Goal: Task Accomplishment & Management: Manage account settings

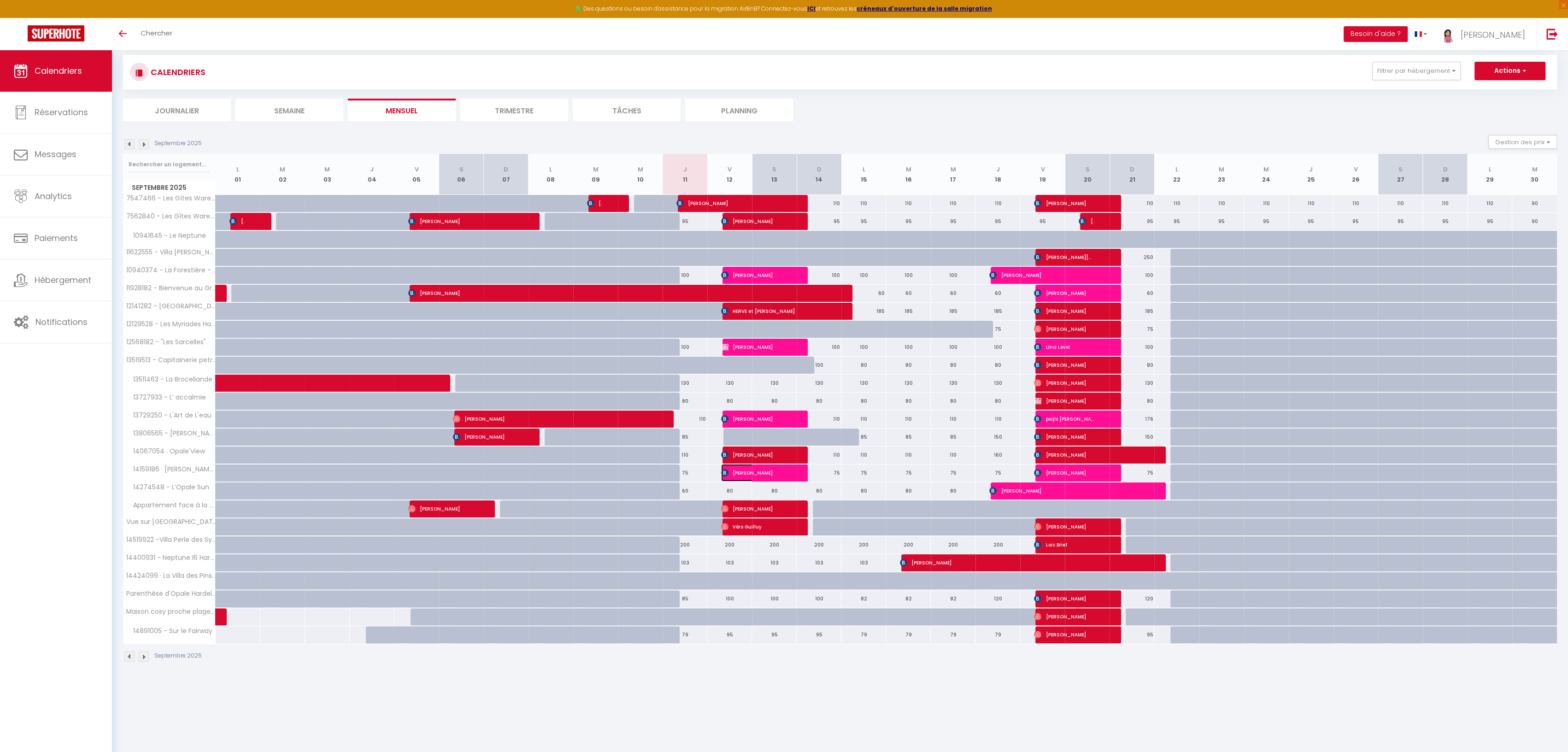
click at [731, 470] on span "[PERSON_NAME]" at bounding box center [751, 472] width 60 height 17
select select "OK"
select select "KO"
select select "0"
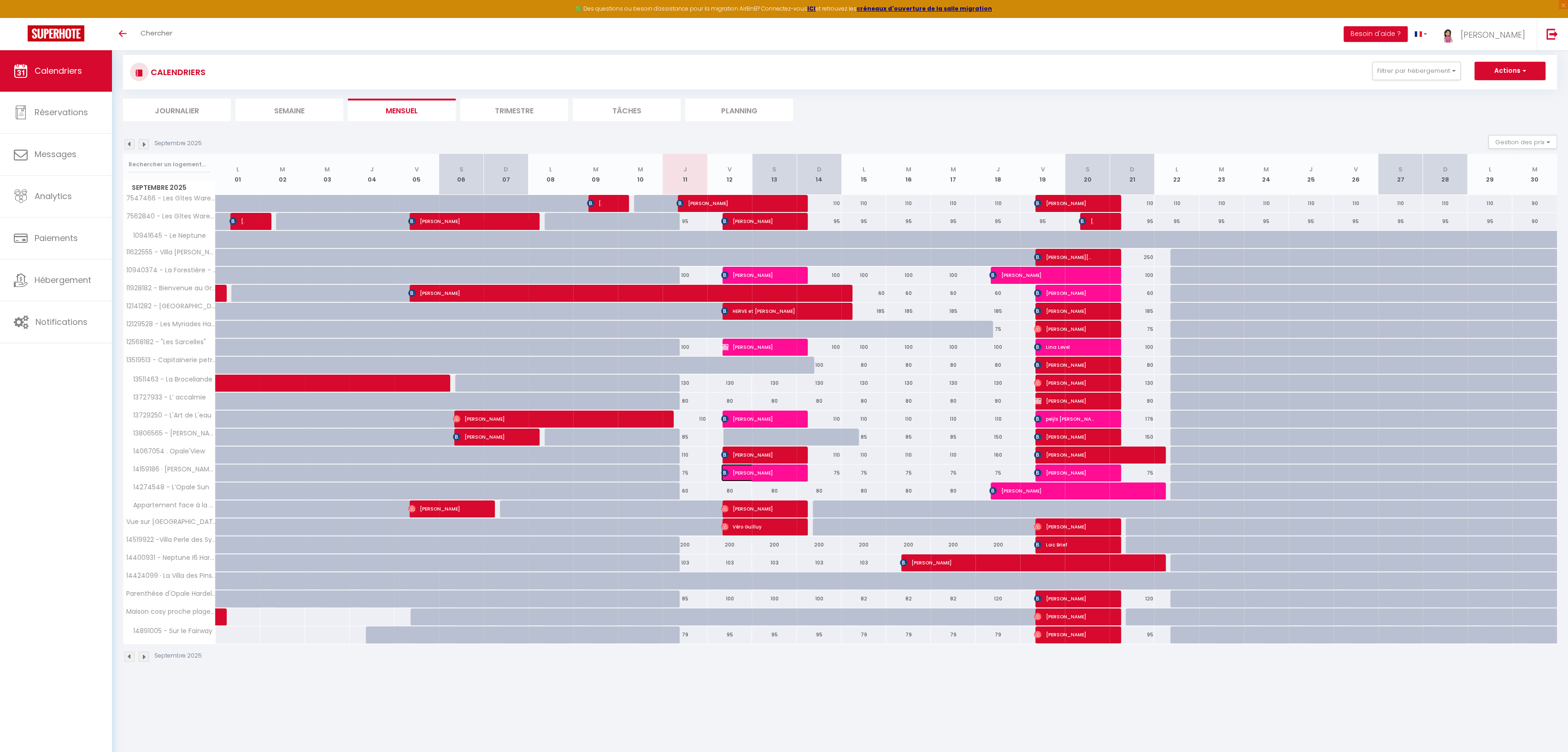
select select "1"
select select
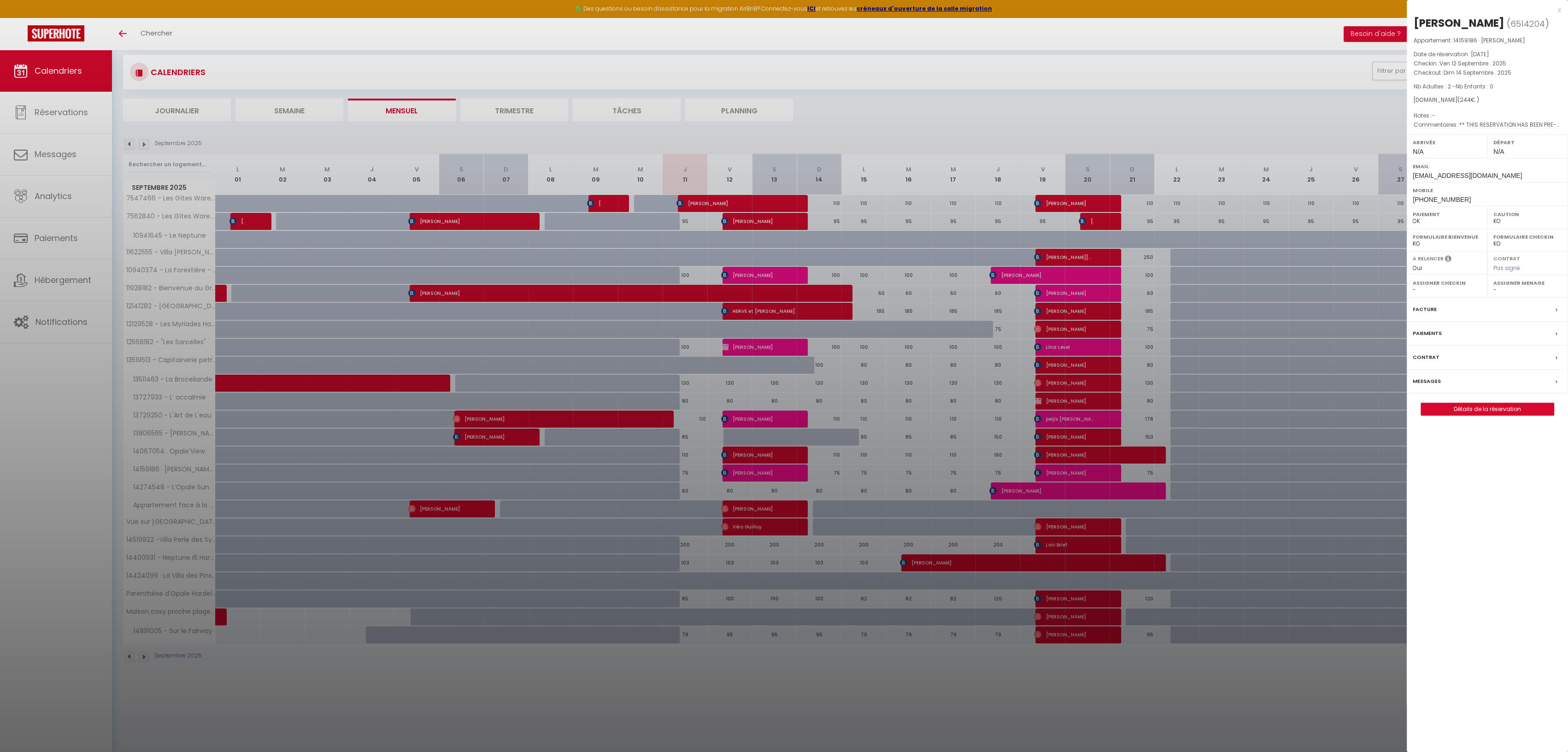
click at [1558, 9] on div "x" at bounding box center [1484, 10] width 154 height 11
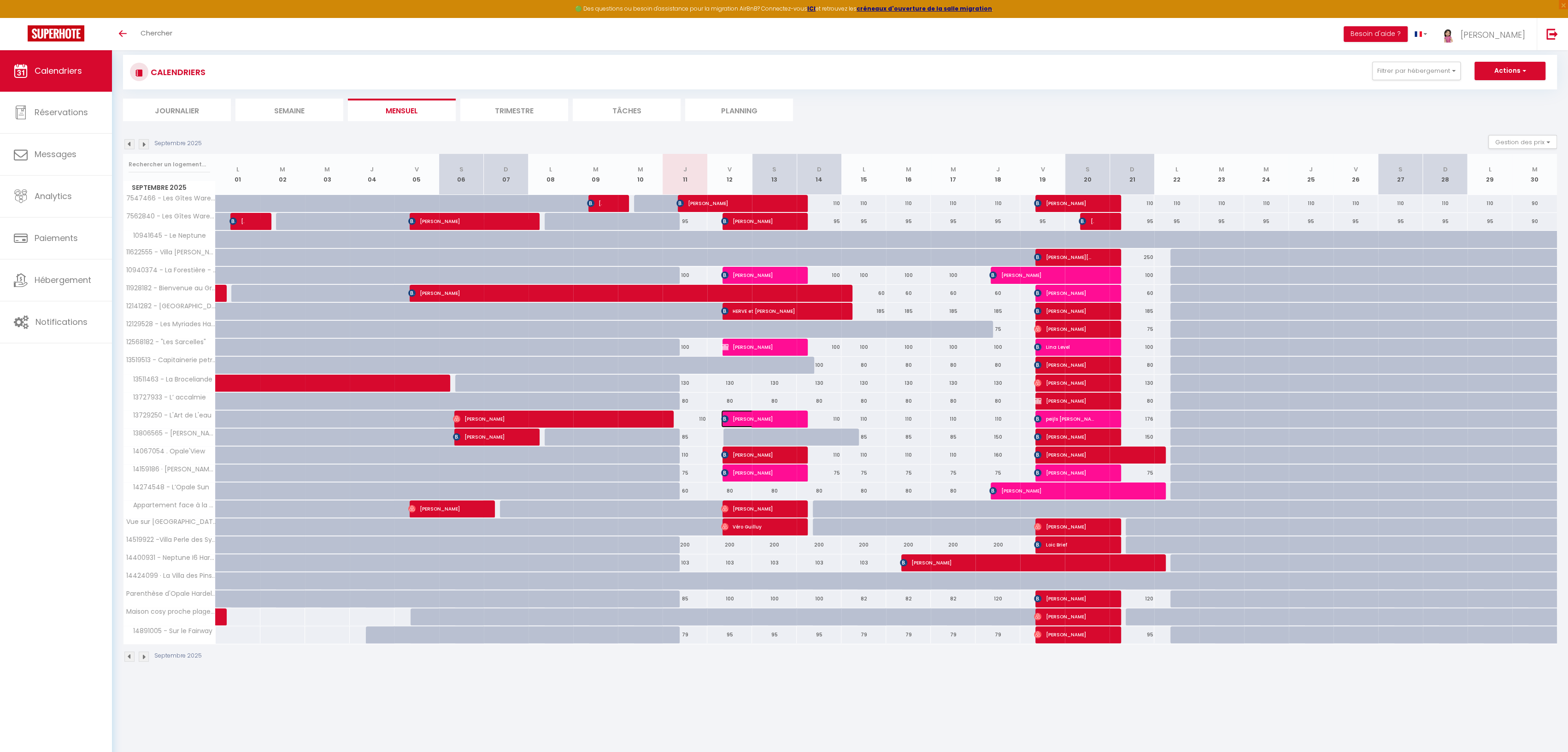
click at [734, 412] on span "[PERSON_NAME]" at bounding box center [751, 418] width 60 height 17
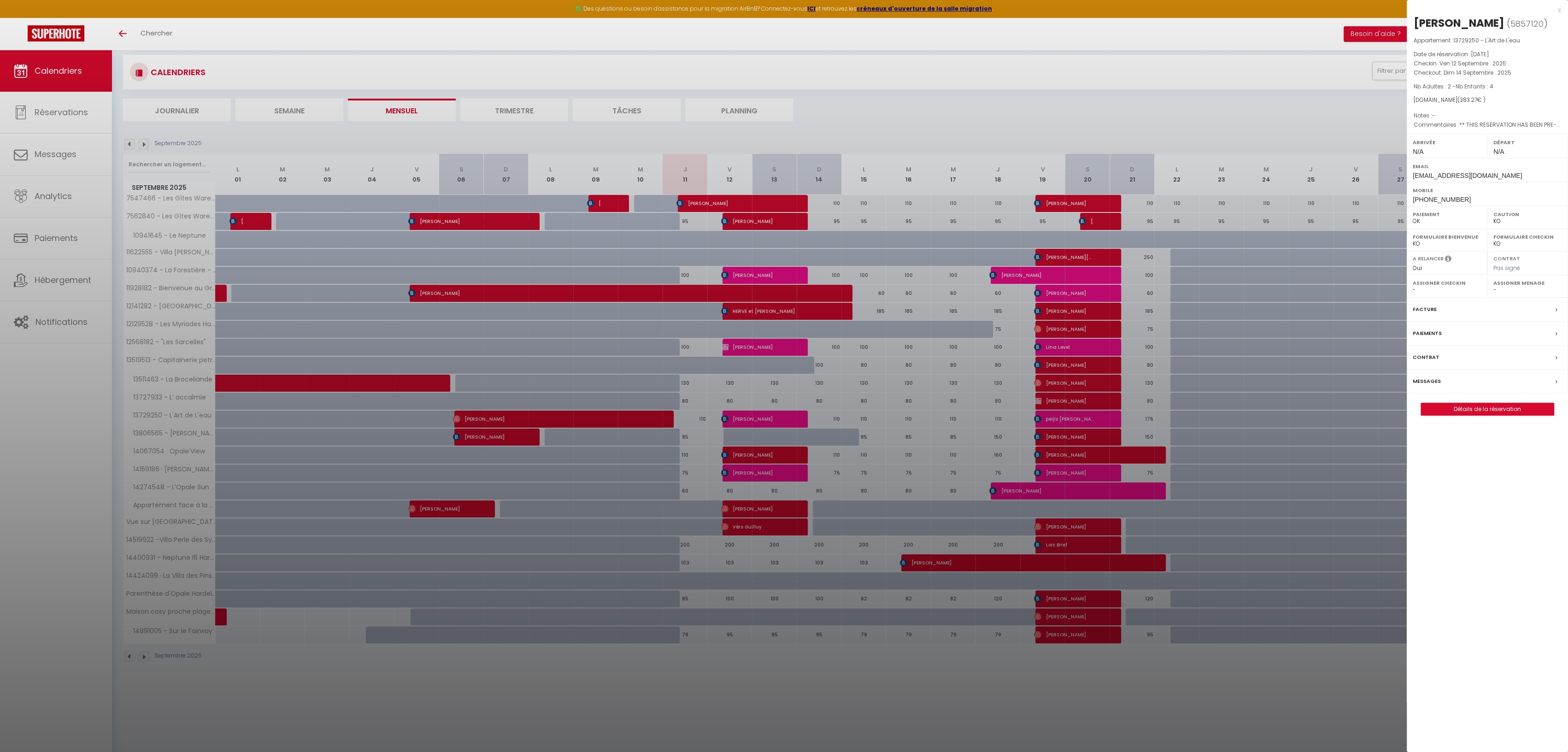
click at [1560, 9] on div "x" at bounding box center [1484, 10] width 154 height 11
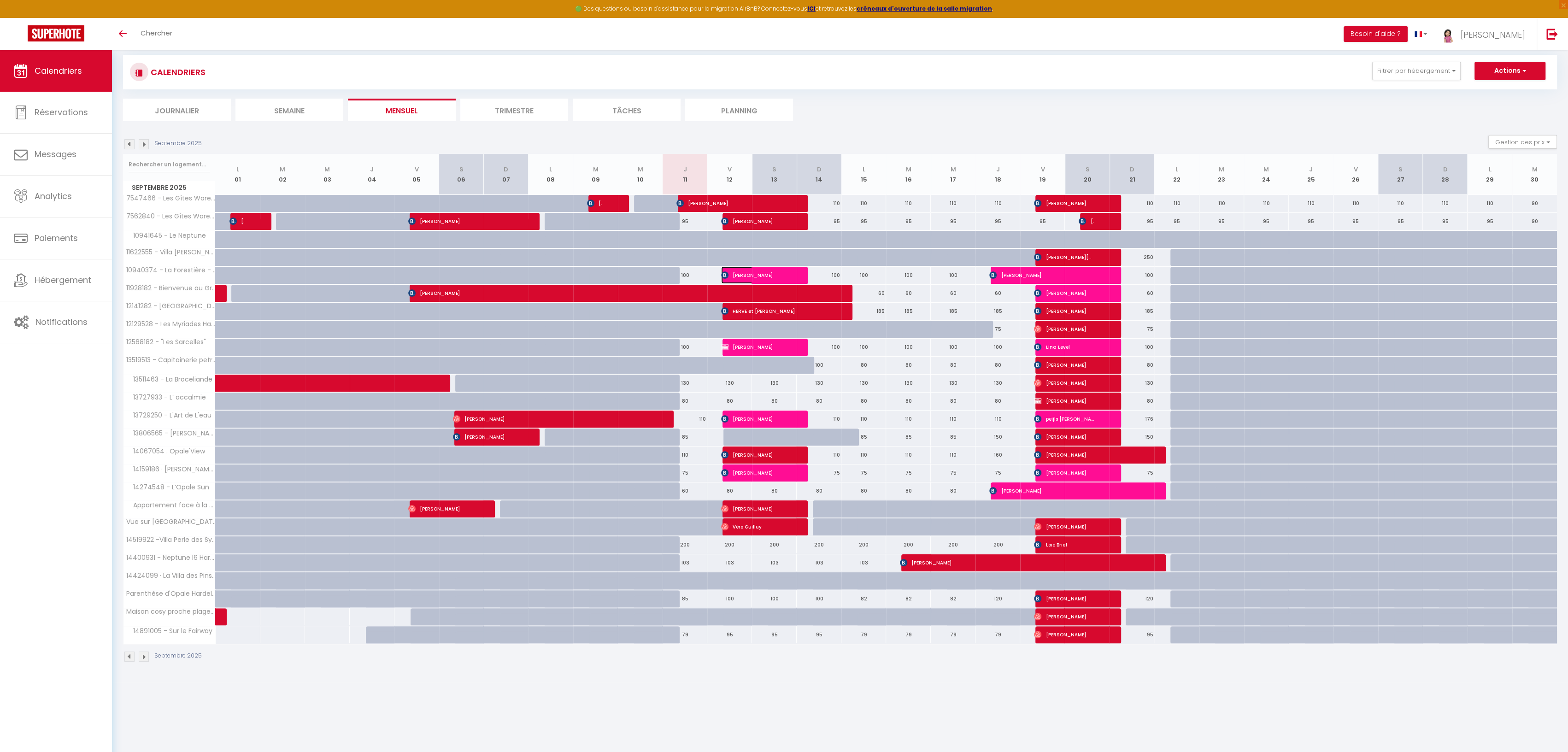
click at [728, 272] on img at bounding box center [725, 275] width 7 height 7
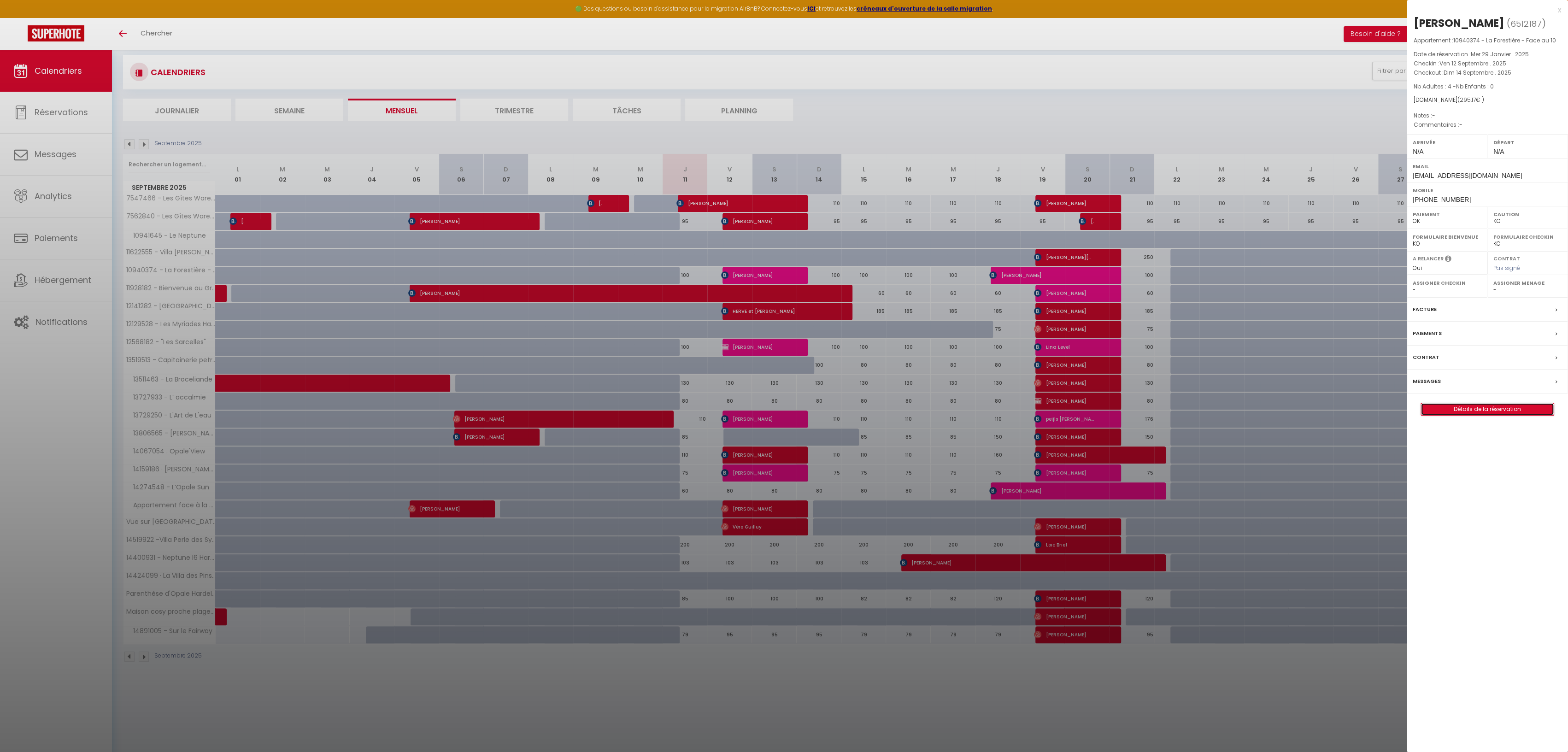
click at [1468, 406] on link "Détails de la réservation" at bounding box center [1487, 409] width 133 height 12
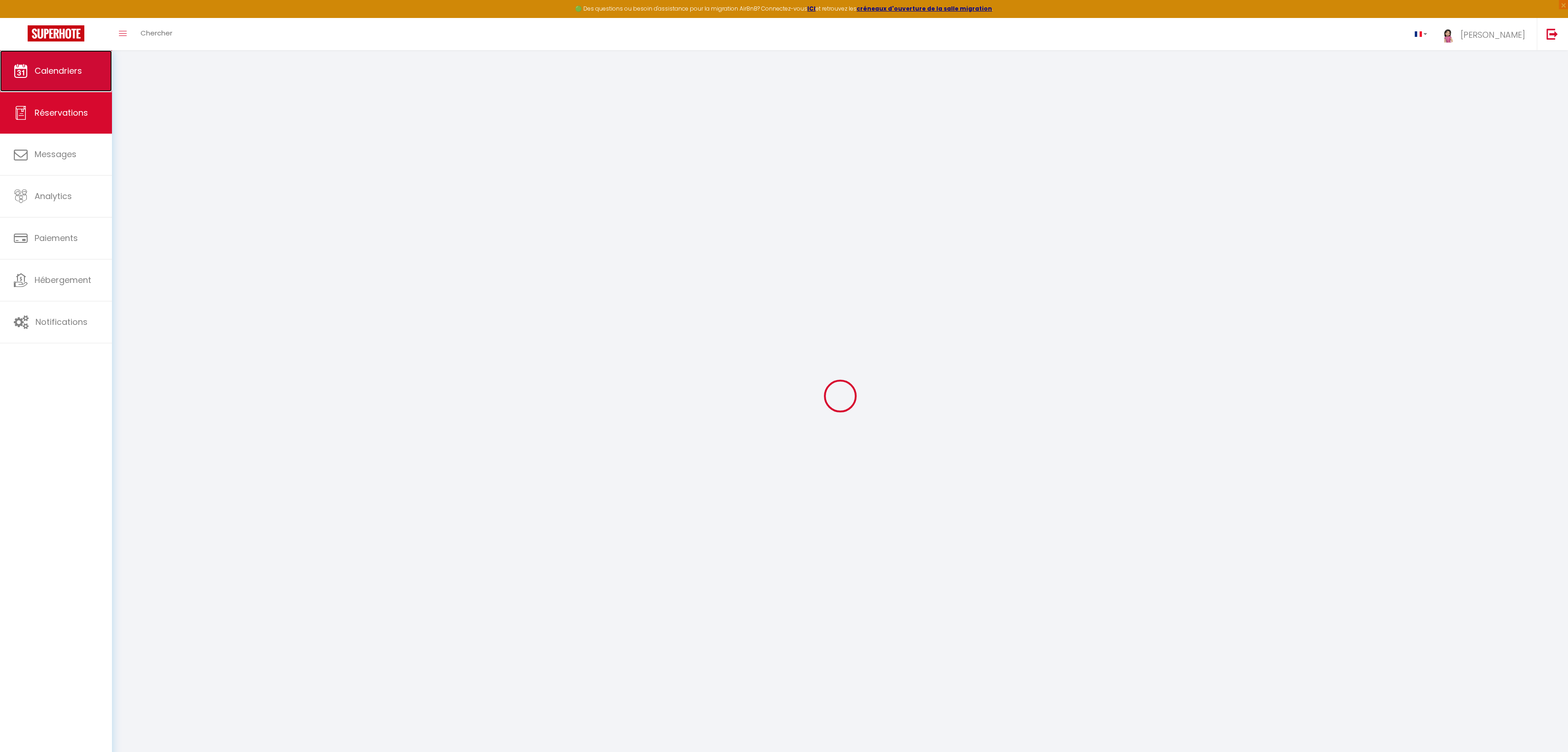
select select
checkbox input "false"
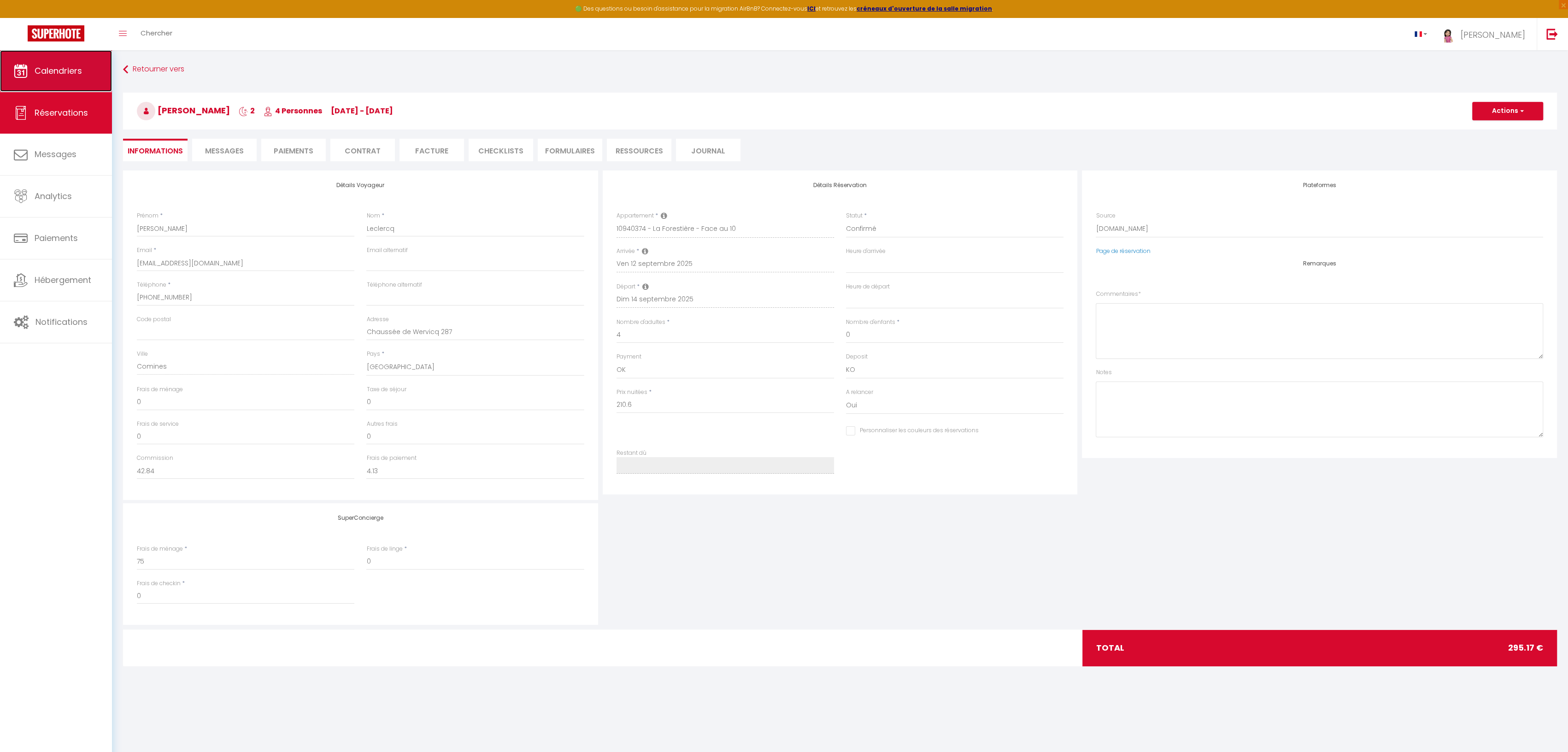
click at [95, 74] on link "Calendriers" at bounding box center [56, 71] width 112 height 41
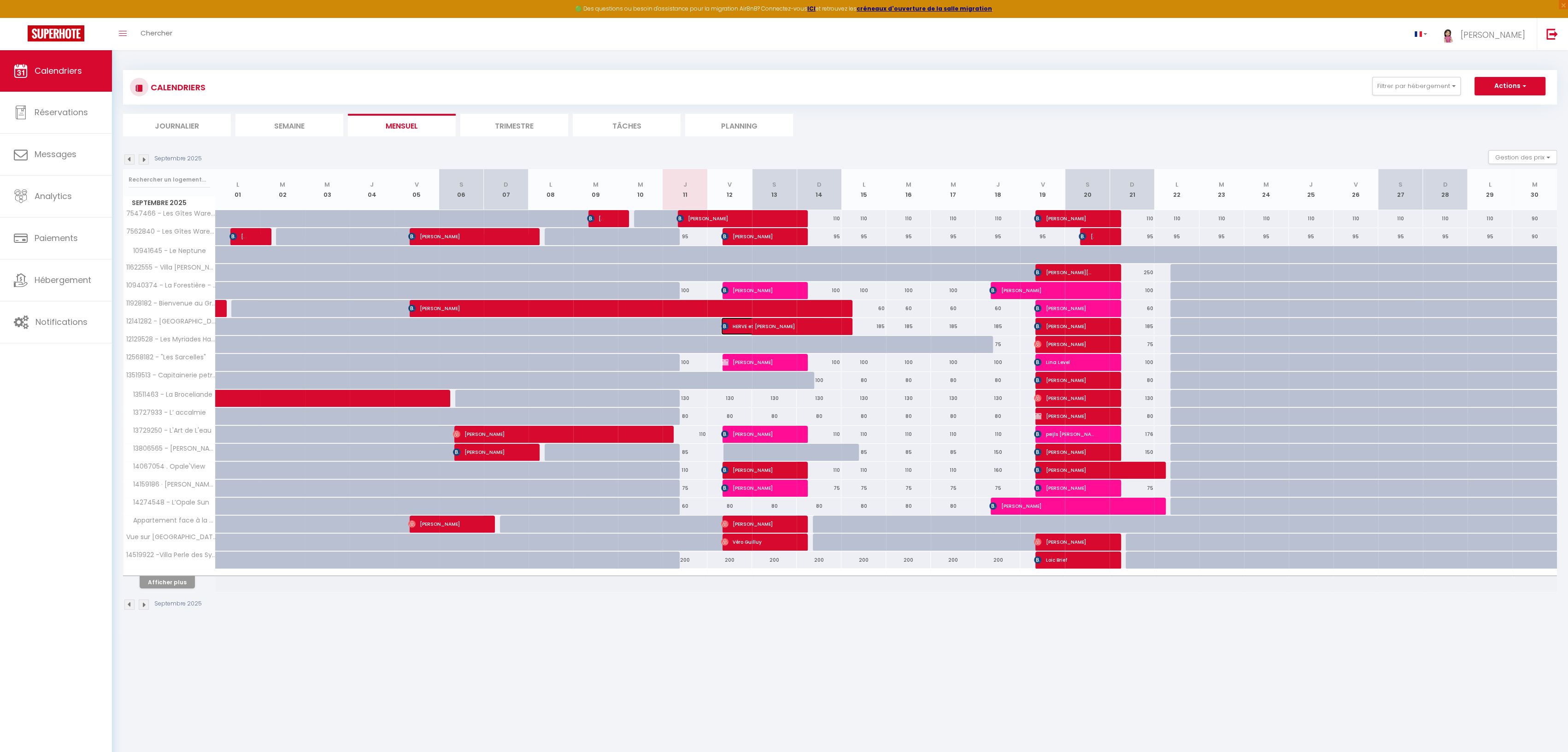
click at [730, 324] on span "HERVE et [PERSON_NAME]" at bounding box center [773, 326] width 104 height 17
select select "OK"
select select "KO"
select select "0"
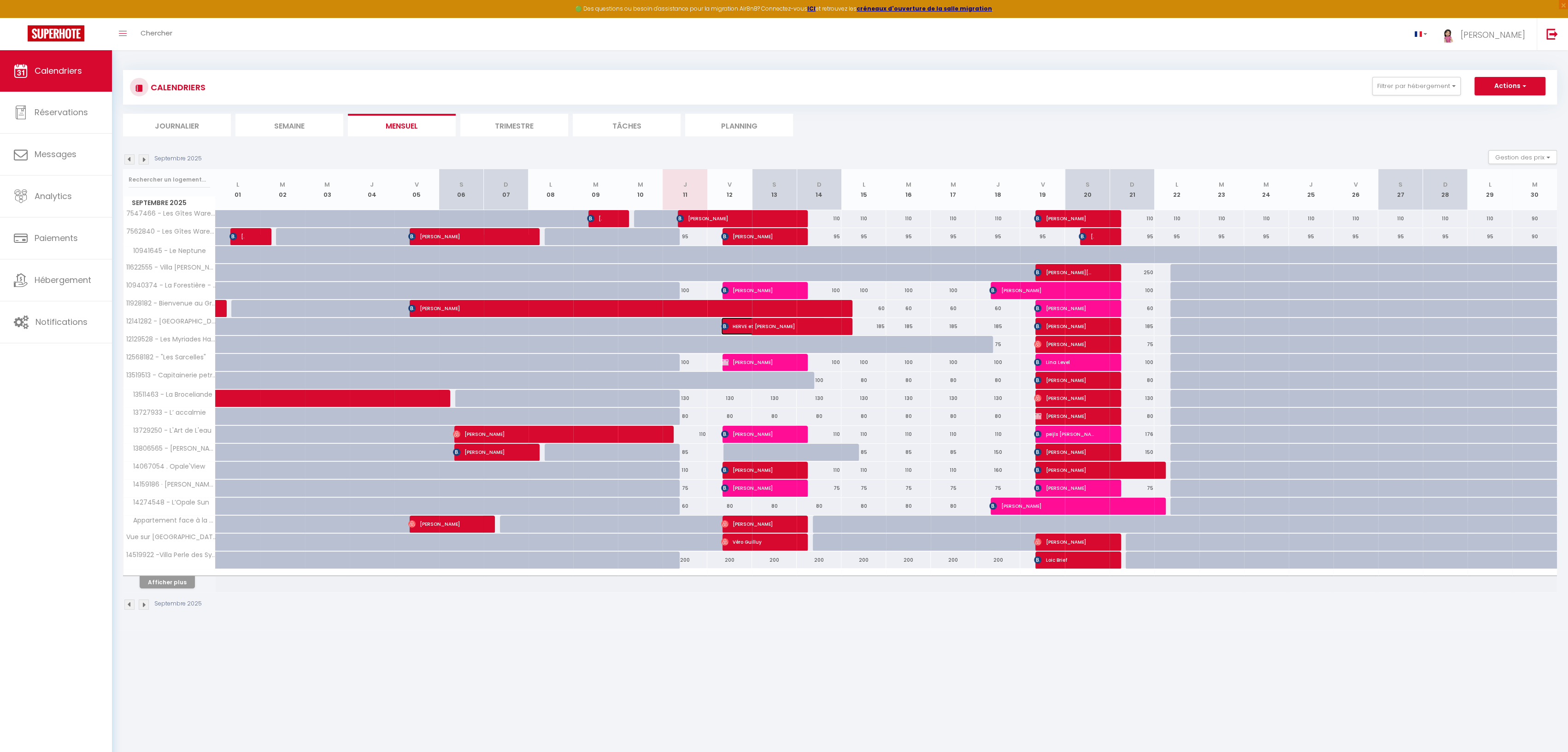
select select "1"
select select
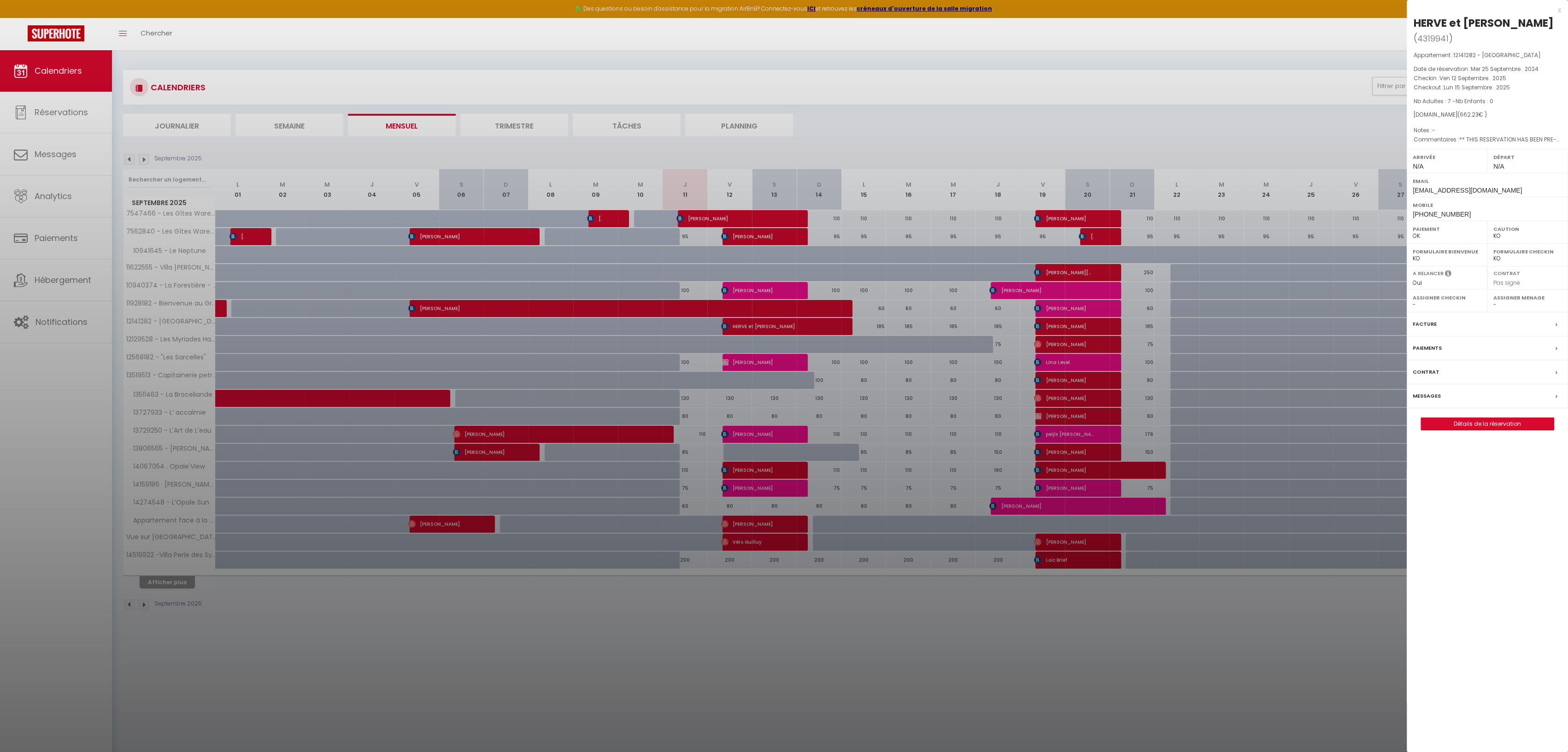
click at [1561, 8] on div "x" at bounding box center [1484, 10] width 154 height 11
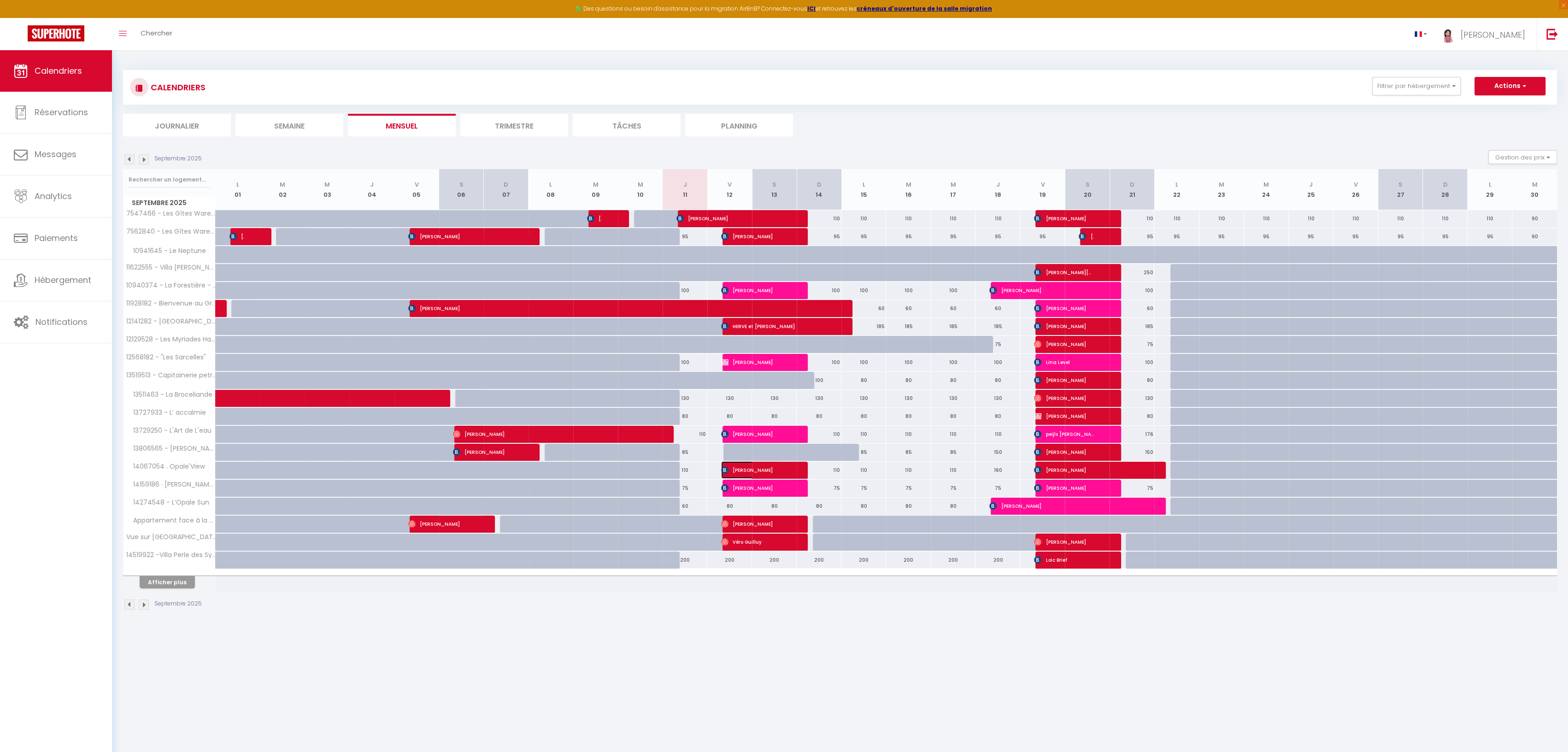
click at [726, 466] on img at bounding box center [725, 470] width 7 height 7
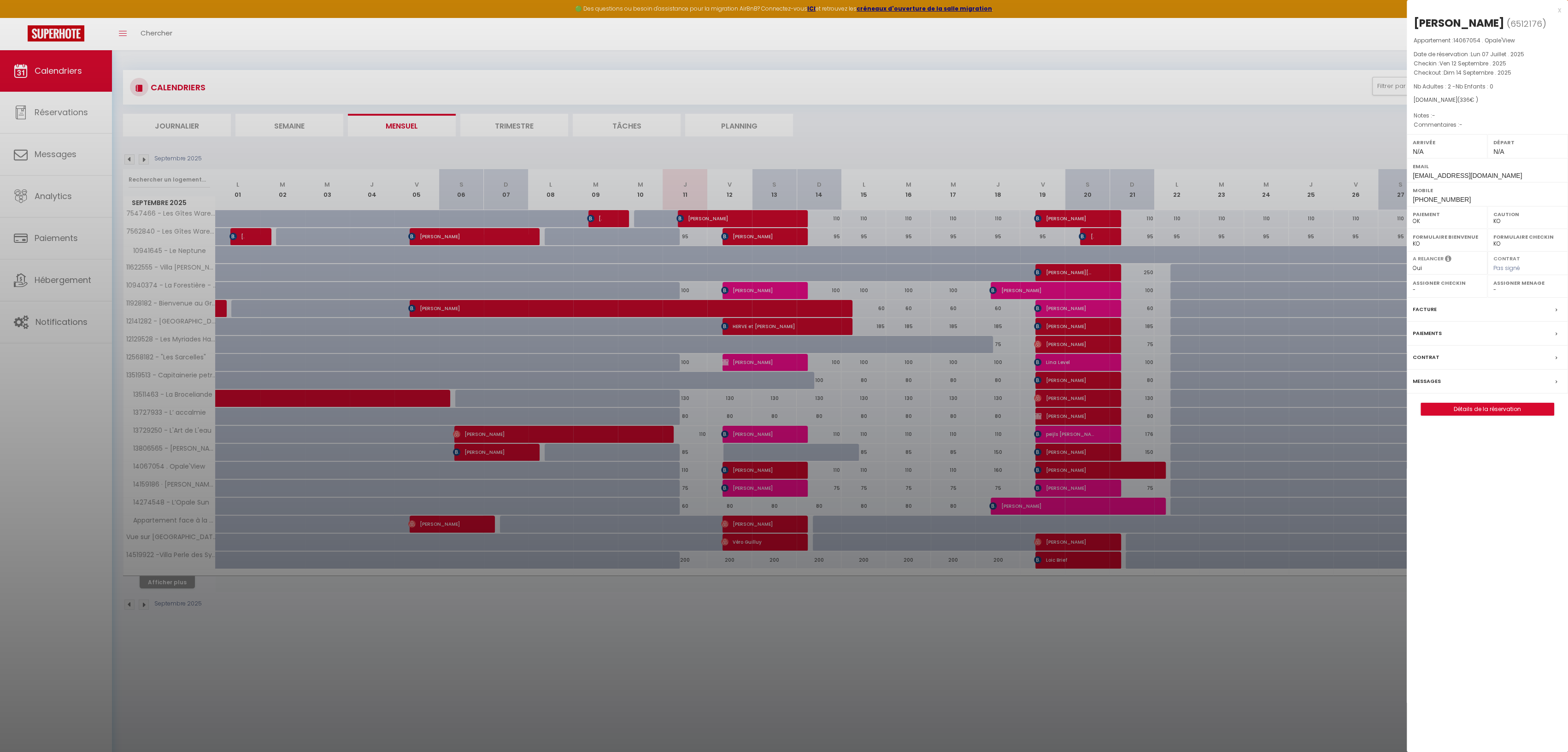
click at [1556, 8] on div "x" at bounding box center [1484, 10] width 154 height 11
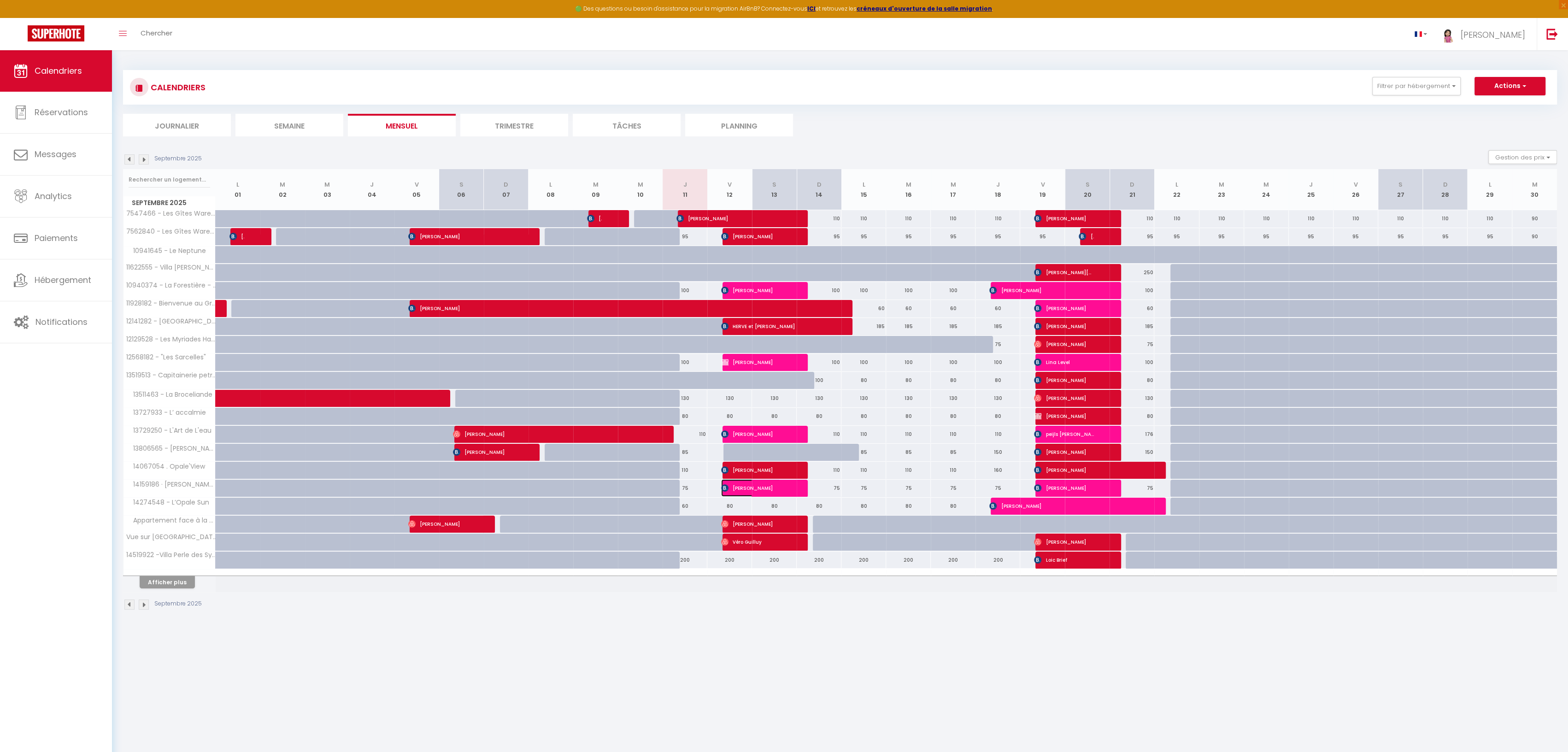
click at [731, 484] on span "[PERSON_NAME]" at bounding box center [751, 488] width 60 height 17
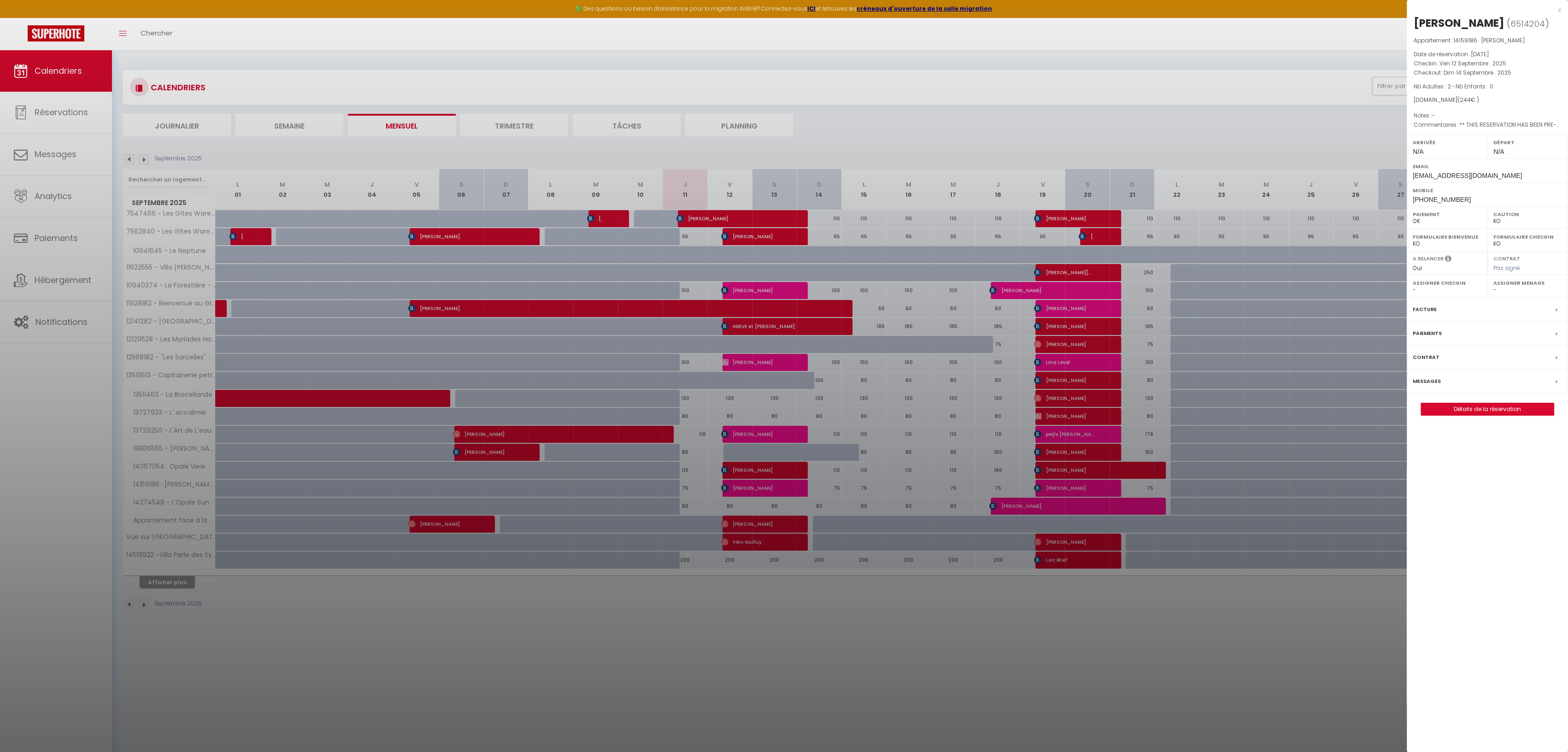
drag, startPoint x: 1558, startPoint y: 8, endPoint x: 1544, endPoint y: 26, distance: 22.8
click at [1558, 8] on div "x" at bounding box center [1484, 10] width 154 height 11
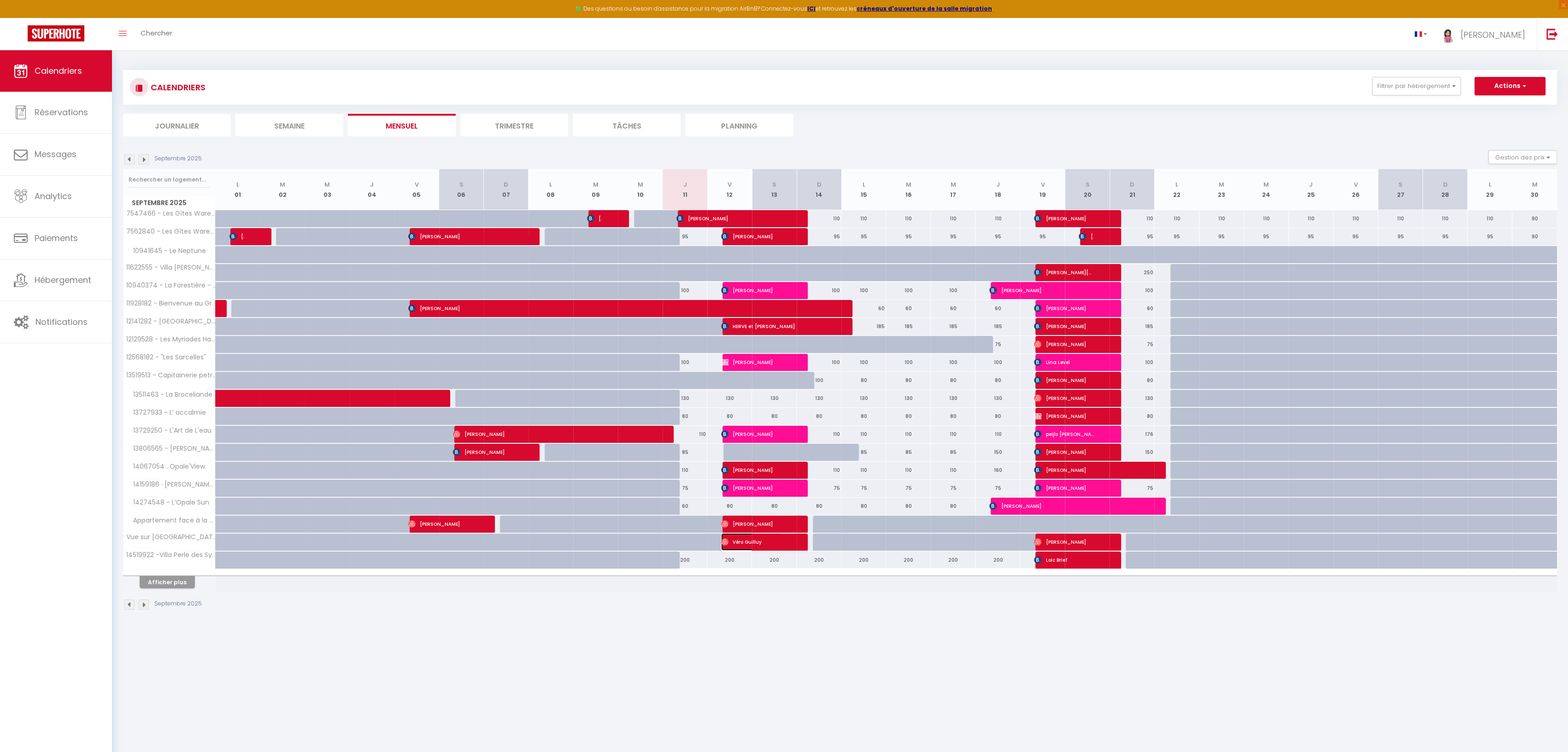
click at [728, 537] on span "Véro Guilluy" at bounding box center [751, 541] width 60 height 17
select select "OK"
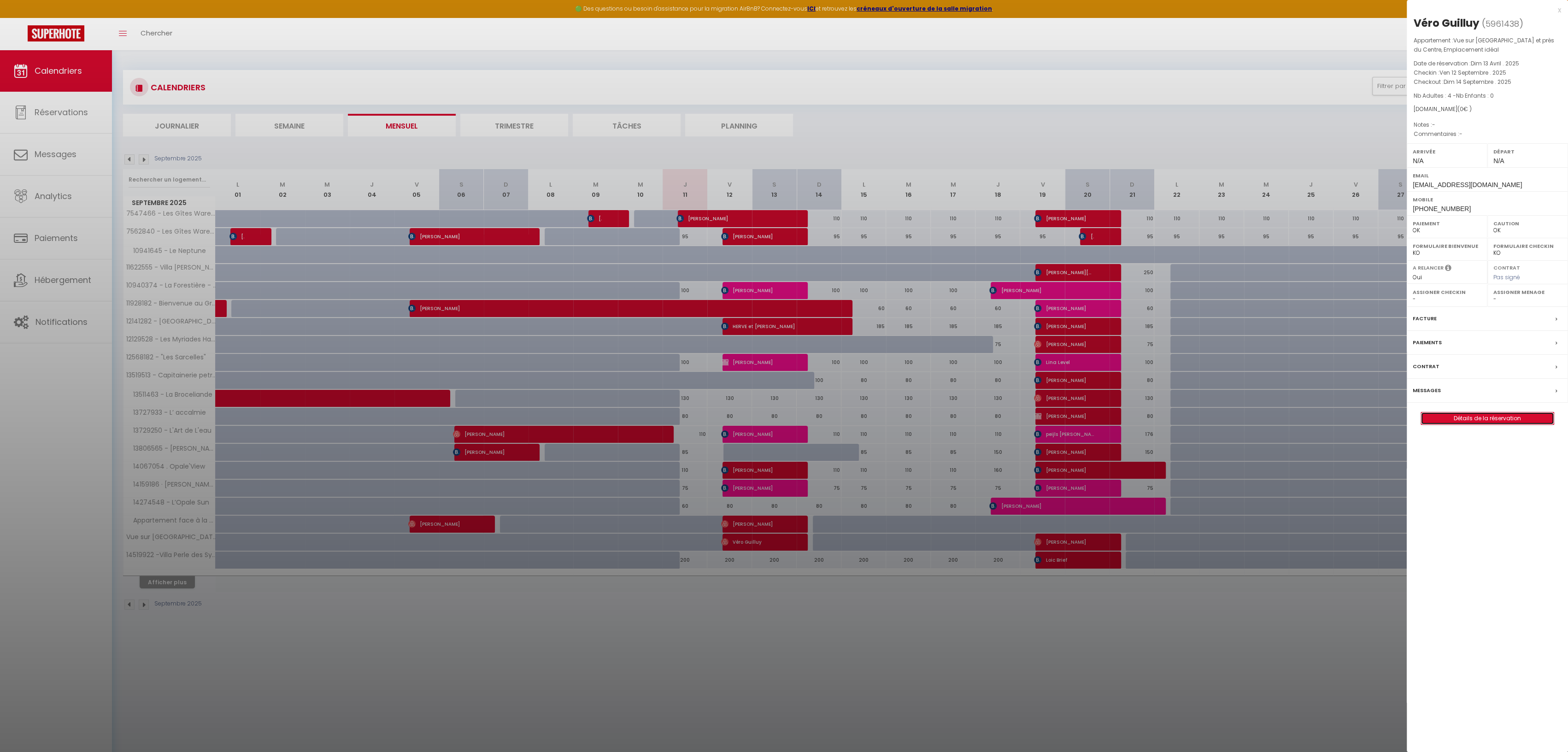
click at [1478, 418] on link "Détails de la réservation" at bounding box center [1487, 418] width 133 height 12
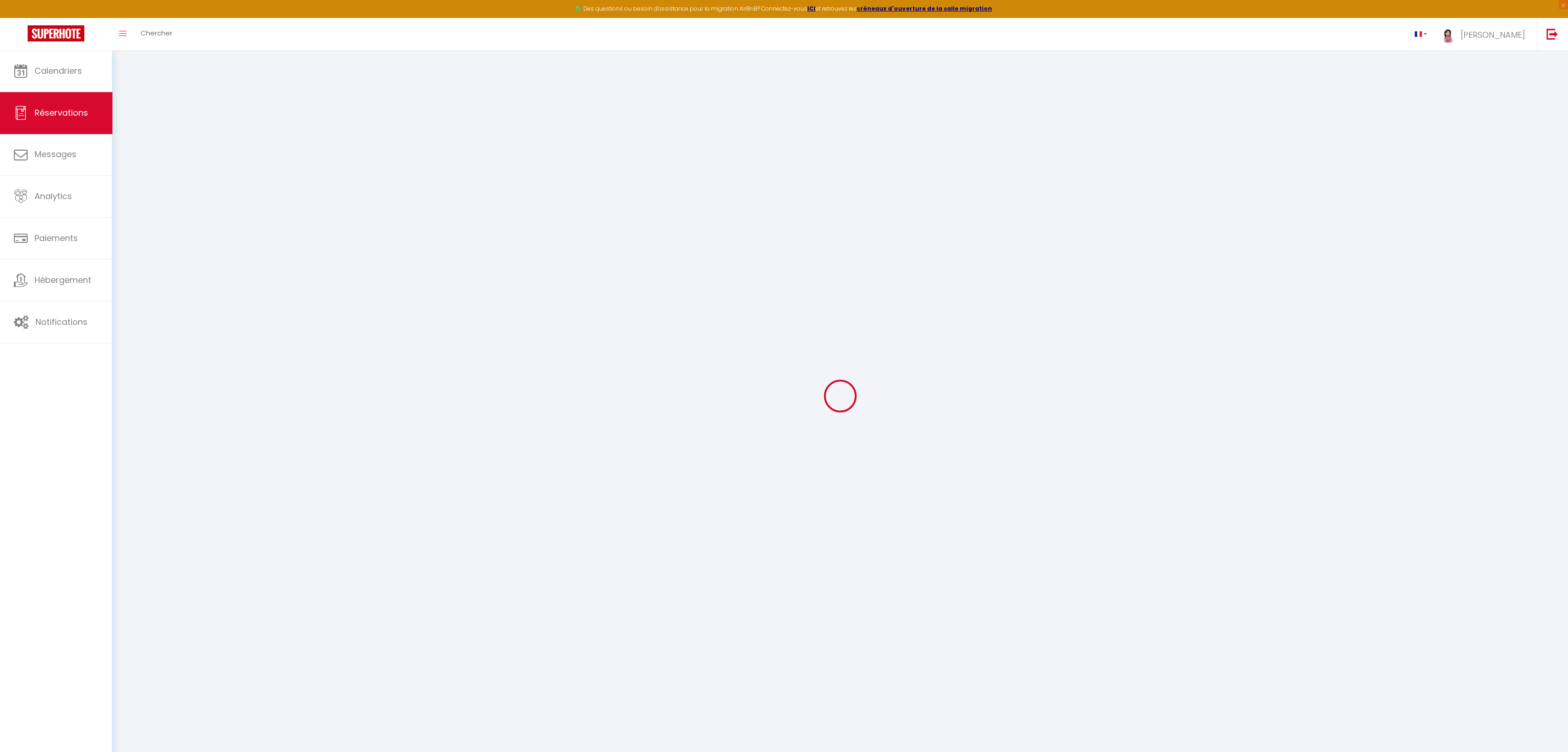
type input "Véro"
type input "Guilluy"
type input "[EMAIL_ADDRESS][DOMAIN_NAME]"
type input "[PHONE_NUMBER]"
select select "FR"
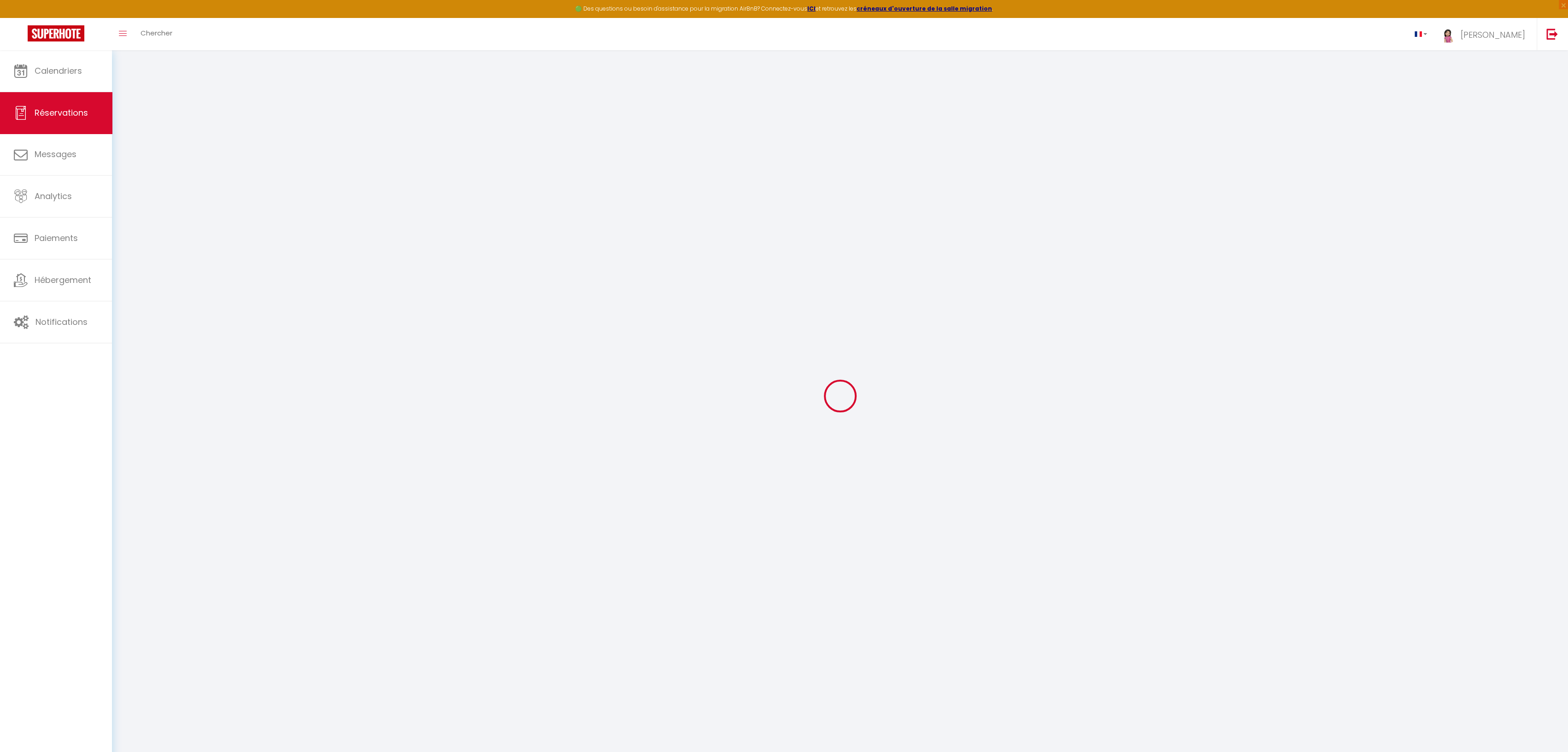
type input "0"
select select "70560"
select select "1"
select select
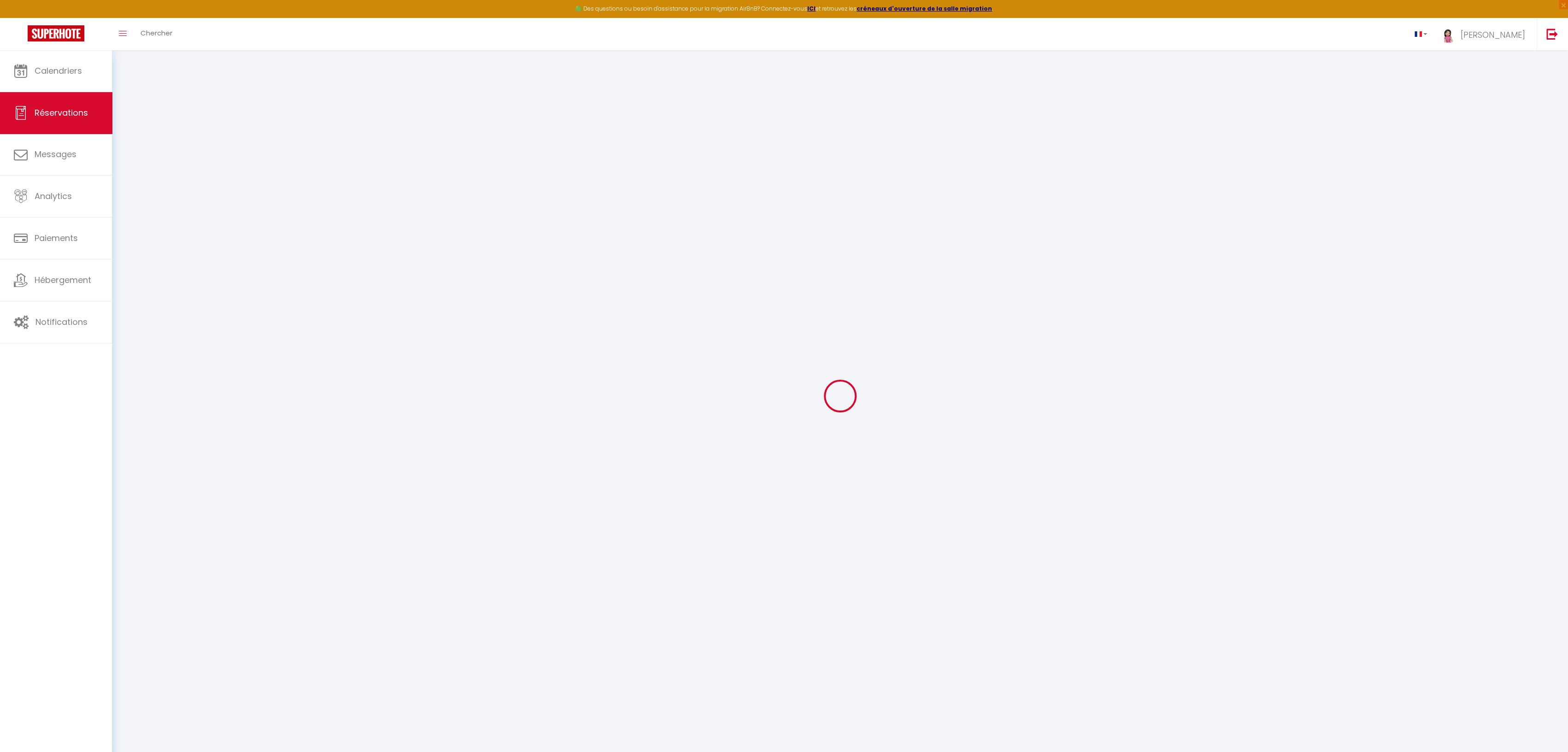
type input "4"
select select "12"
select select
checkbox input "false"
select select "1"
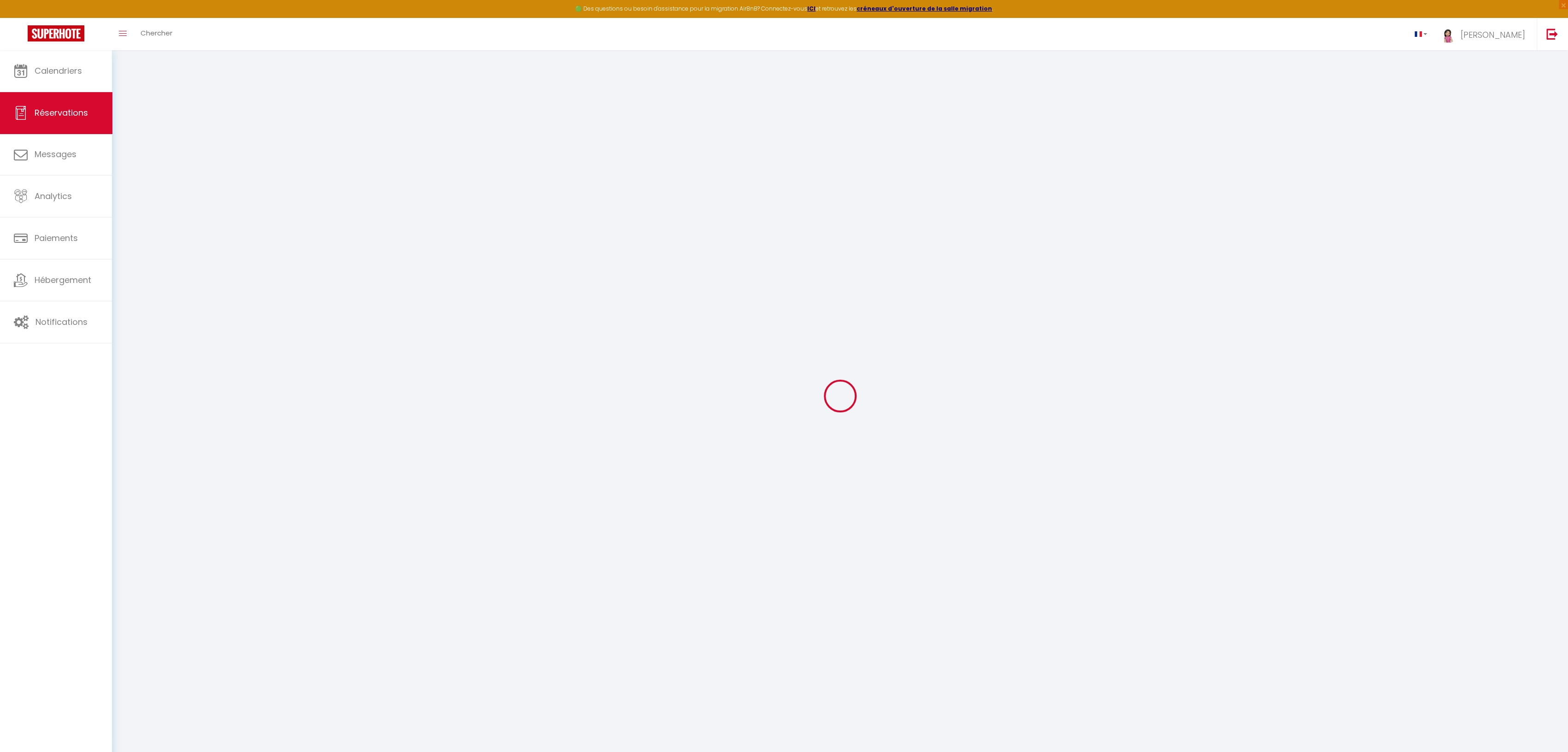
type input "0"
select select
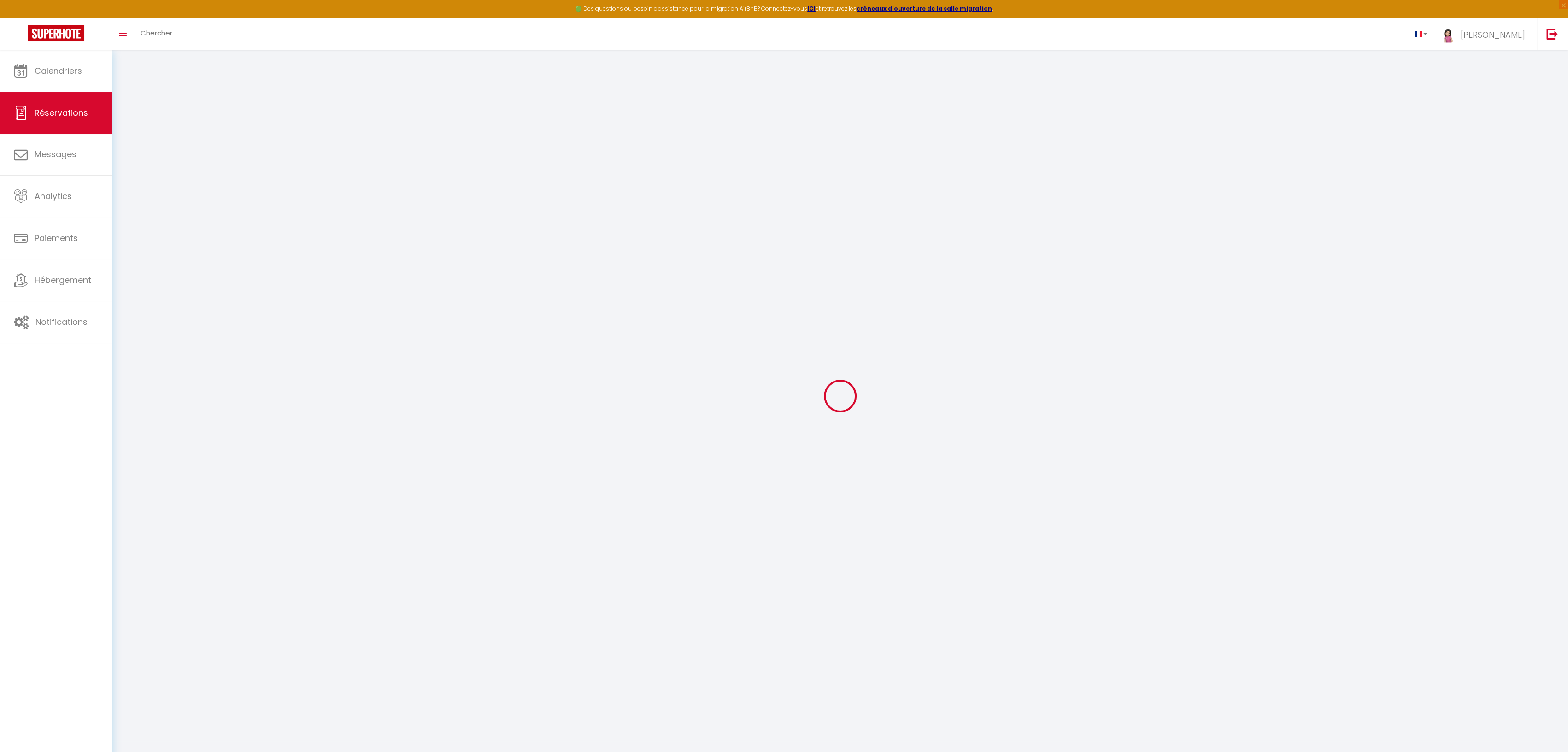
select select "15"
checkbox input "false"
select select
checkbox input "false"
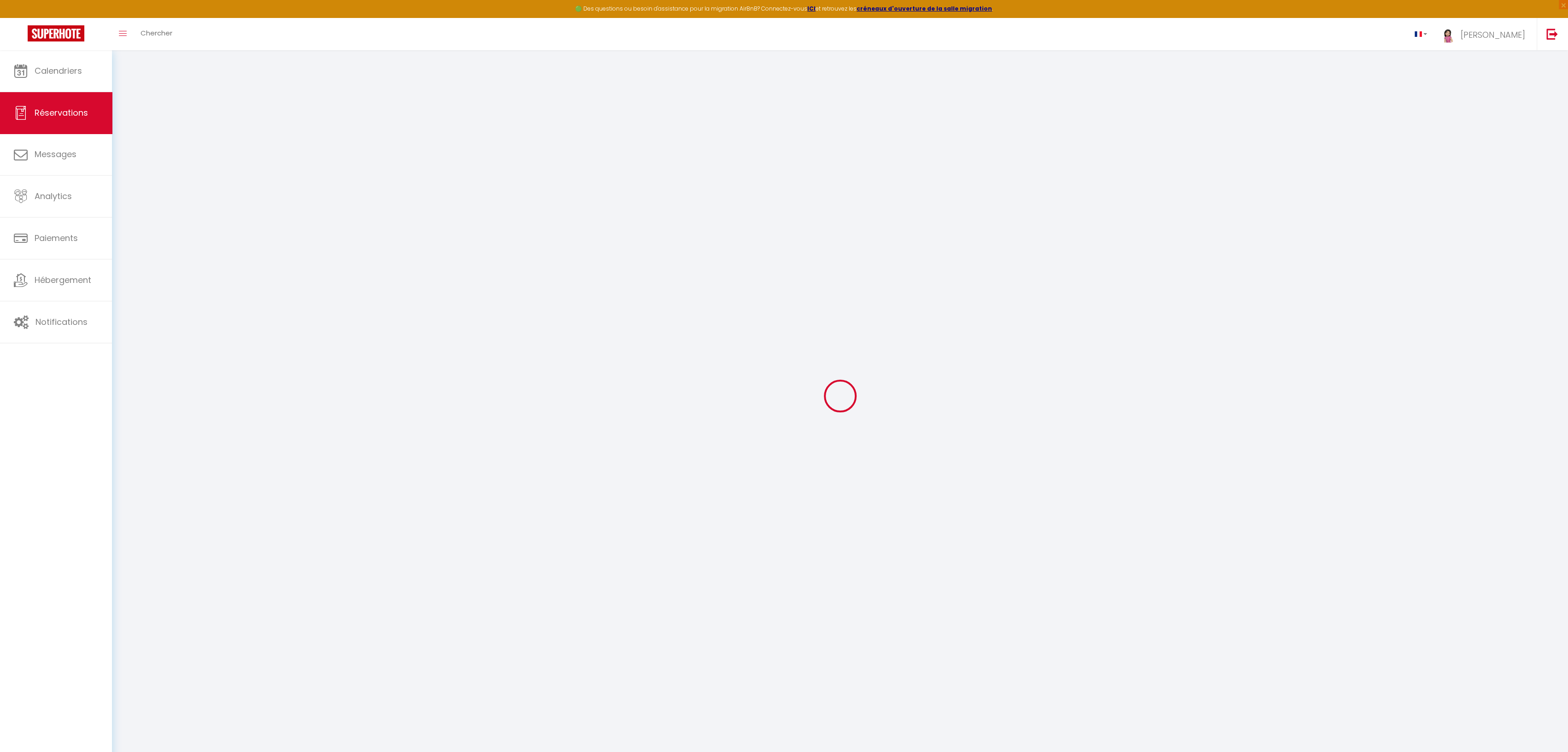
select select
checkbox input "false"
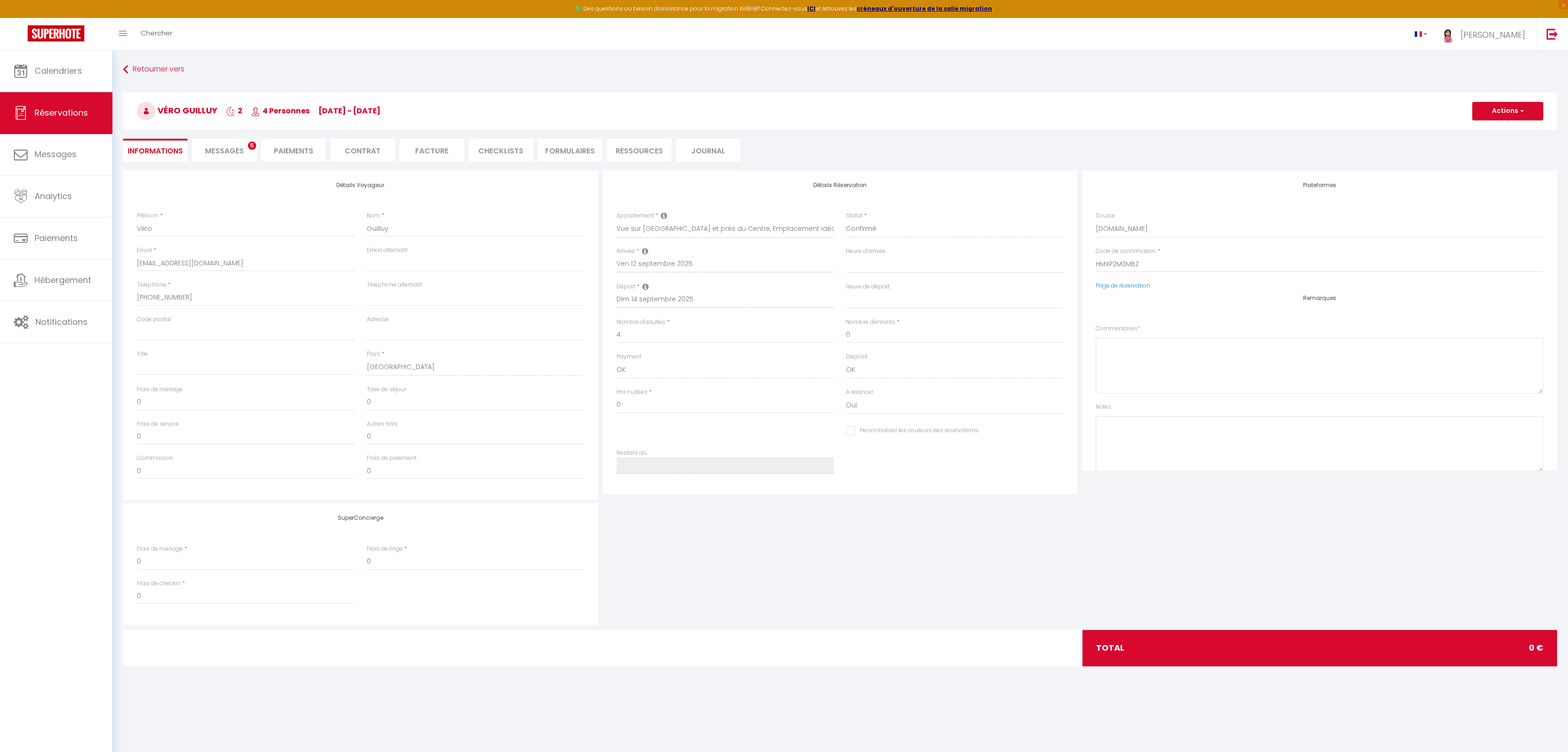
select select
checkbox input "false"
select select
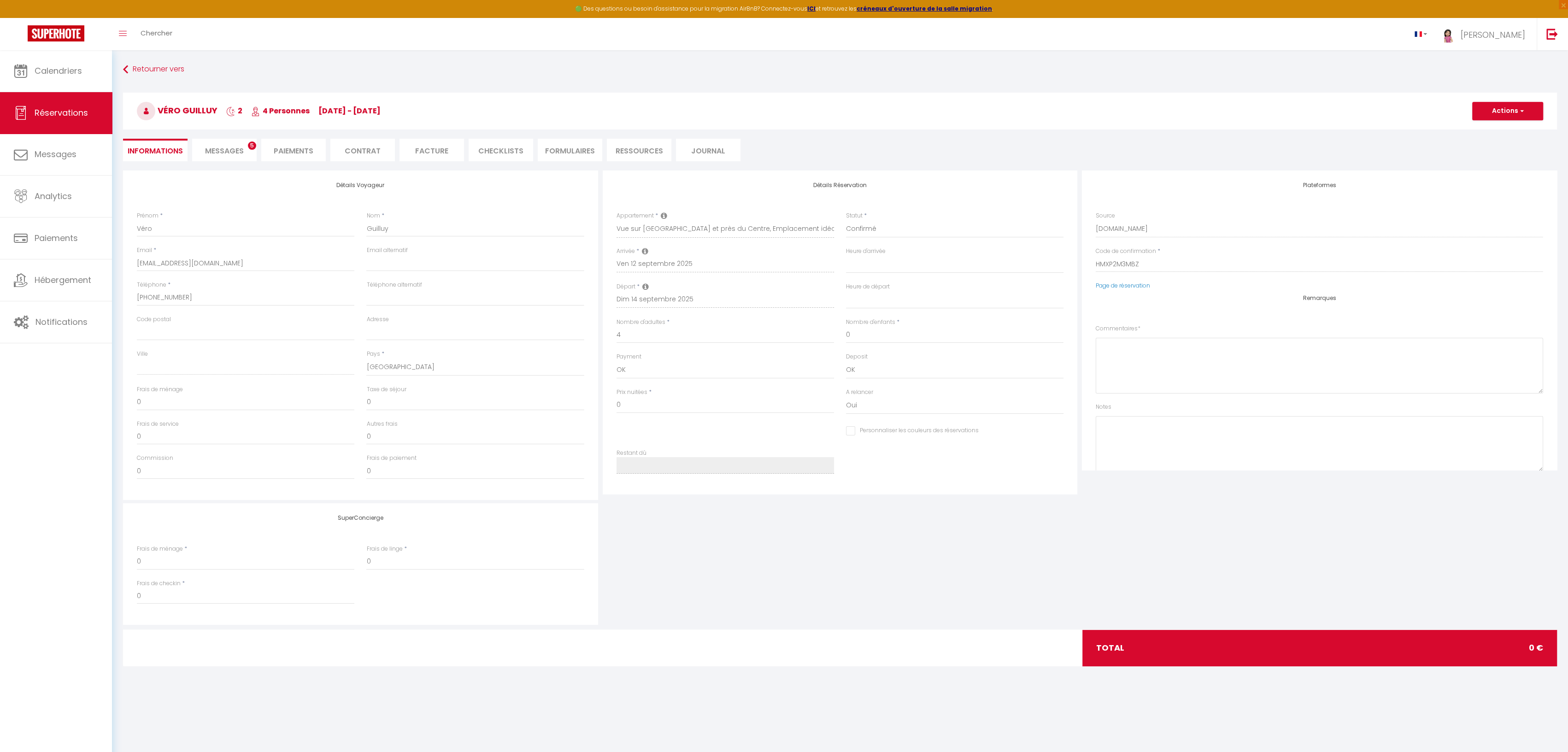
checkbox input "false"
select select
click at [218, 149] on span "Messages" at bounding box center [224, 151] width 39 height 10
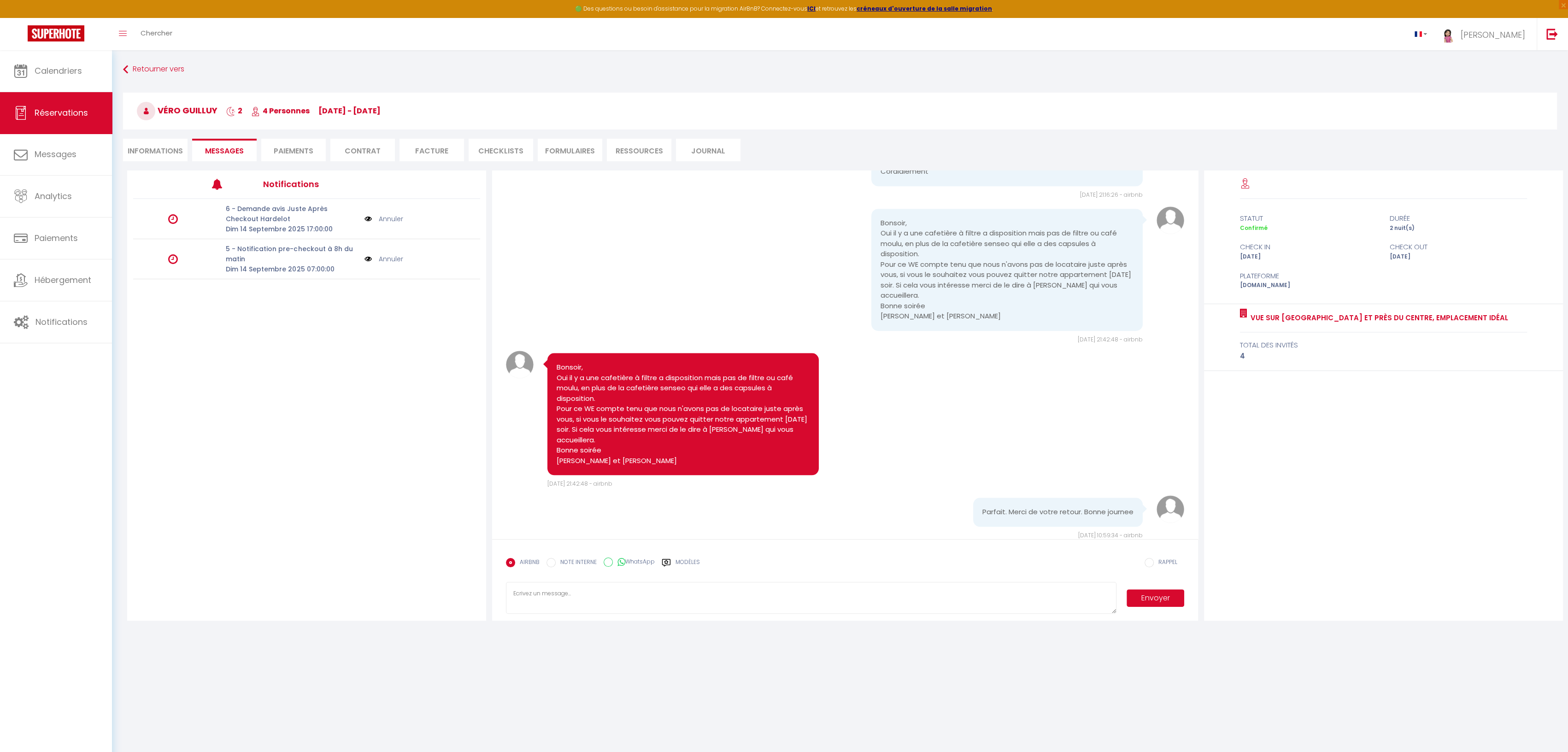
scroll to position [985, 0]
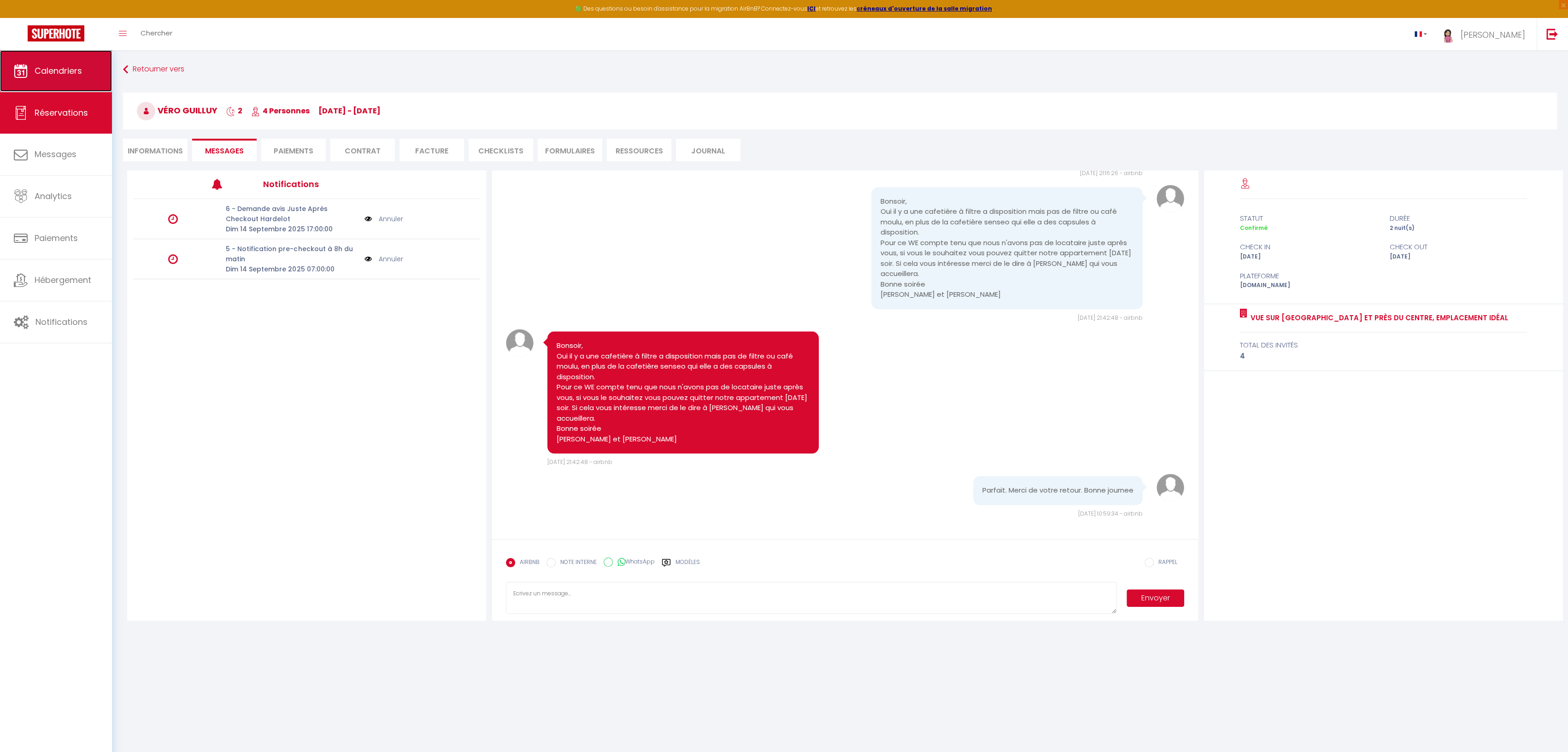
click at [71, 69] on span "Calendriers" at bounding box center [58, 71] width 47 height 12
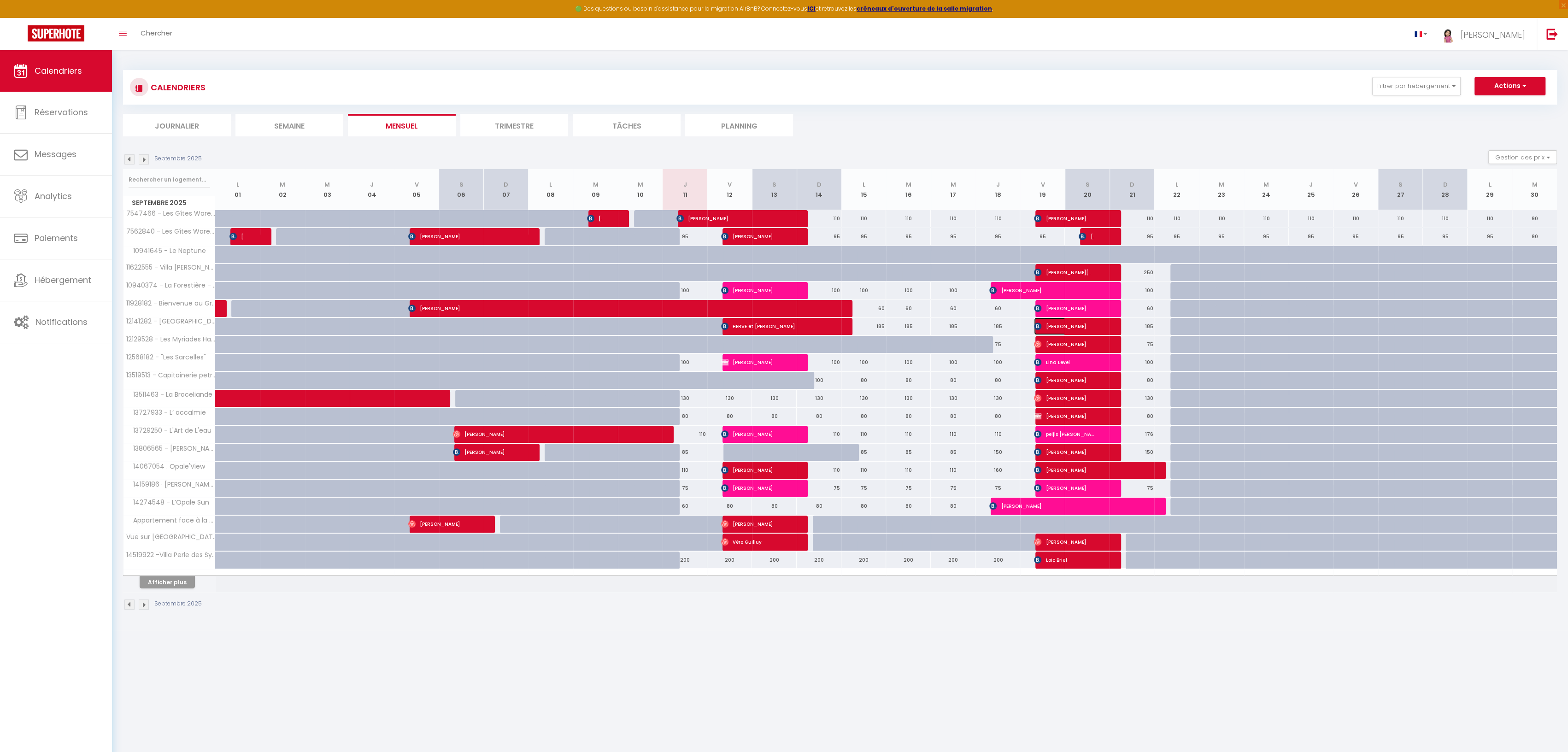
click at [1048, 323] on span "[PERSON_NAME]" at bounding box center [1063, 326] width 60 height 17
select select "OK"
select select "KO"
select select "1"
select select "0"
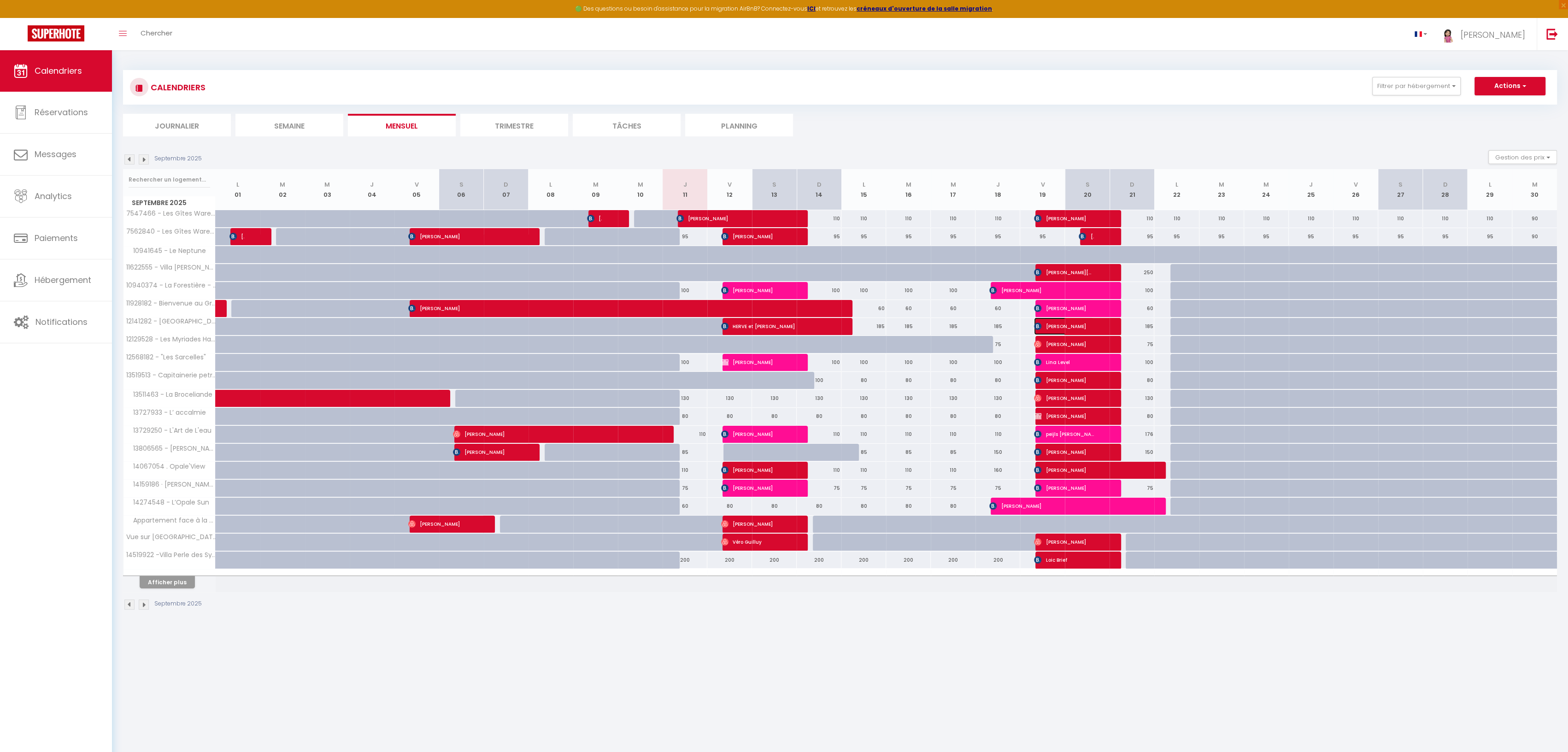
select select "1"
select select
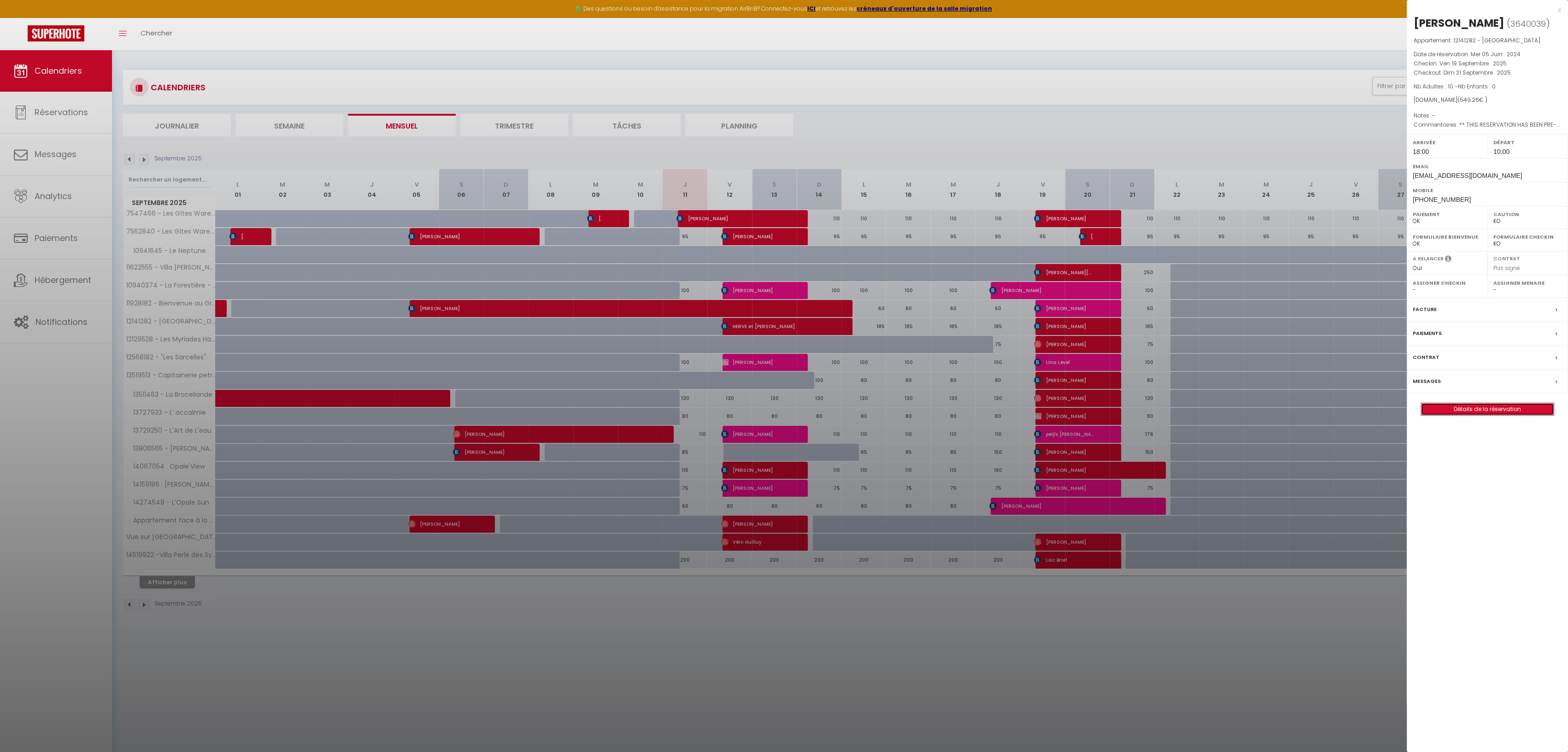
click at [1487, 405] on link "Détails de la réservation" at bounding box center [1487, 409] width 133 height 12
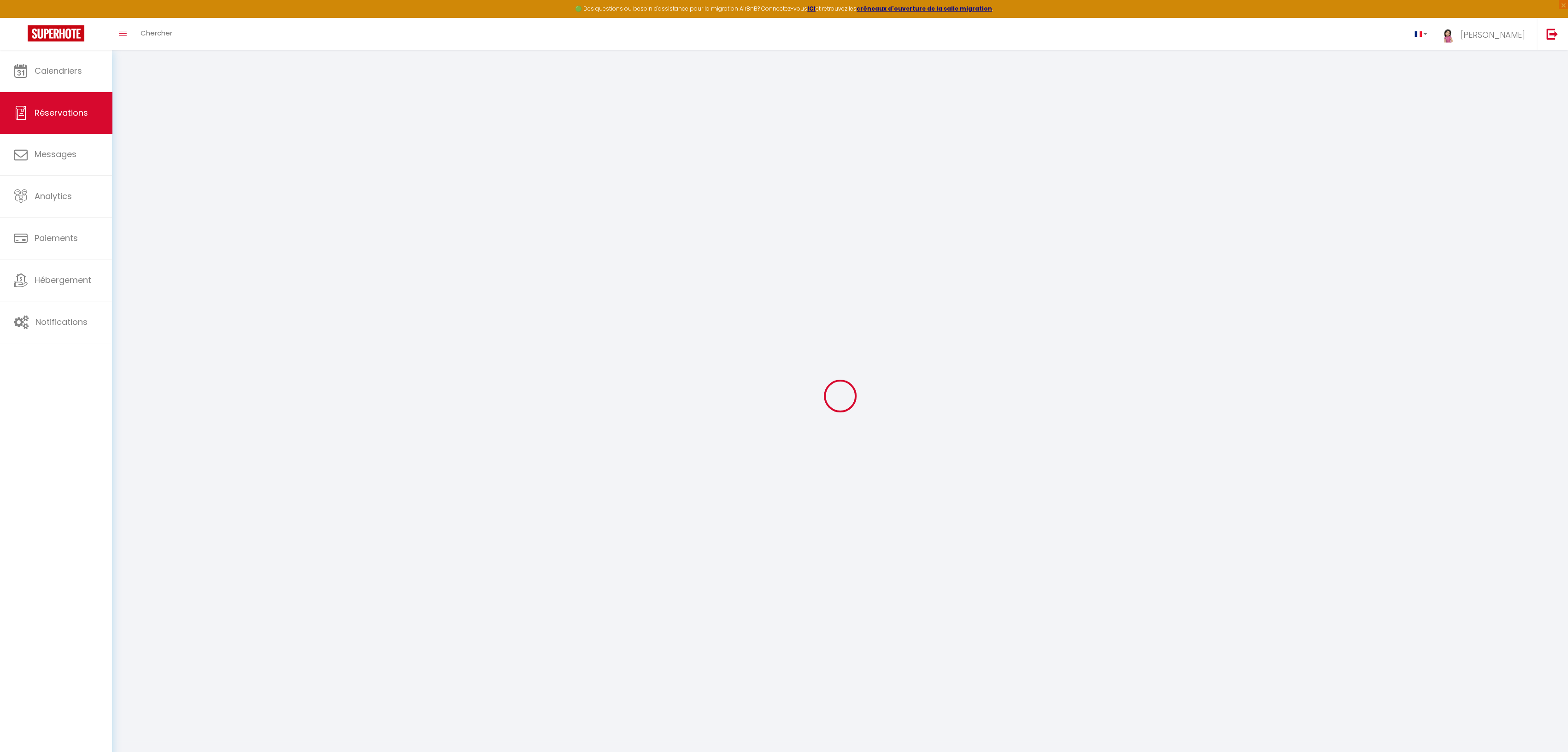
type input "[PERSON_NAME]"
type input "Castet"
type input "[EMAIL_ADDRESS][DOMAIN_NAME]"
type input "[PHONE_NUMBER]"
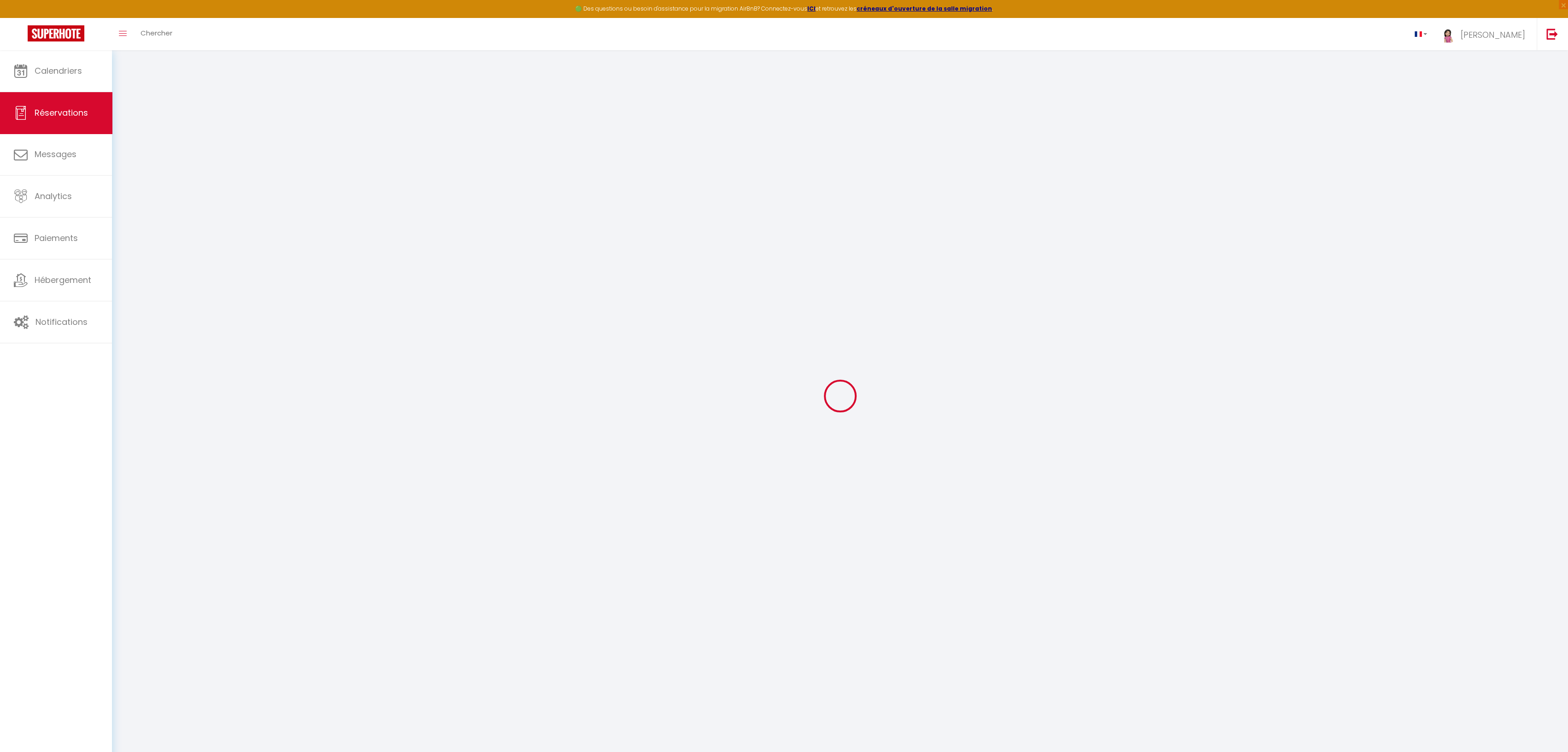
type input "[PHONE_NUMBER]"
type input "."
select select "FR"
type input "80.13"
type input "6.04"
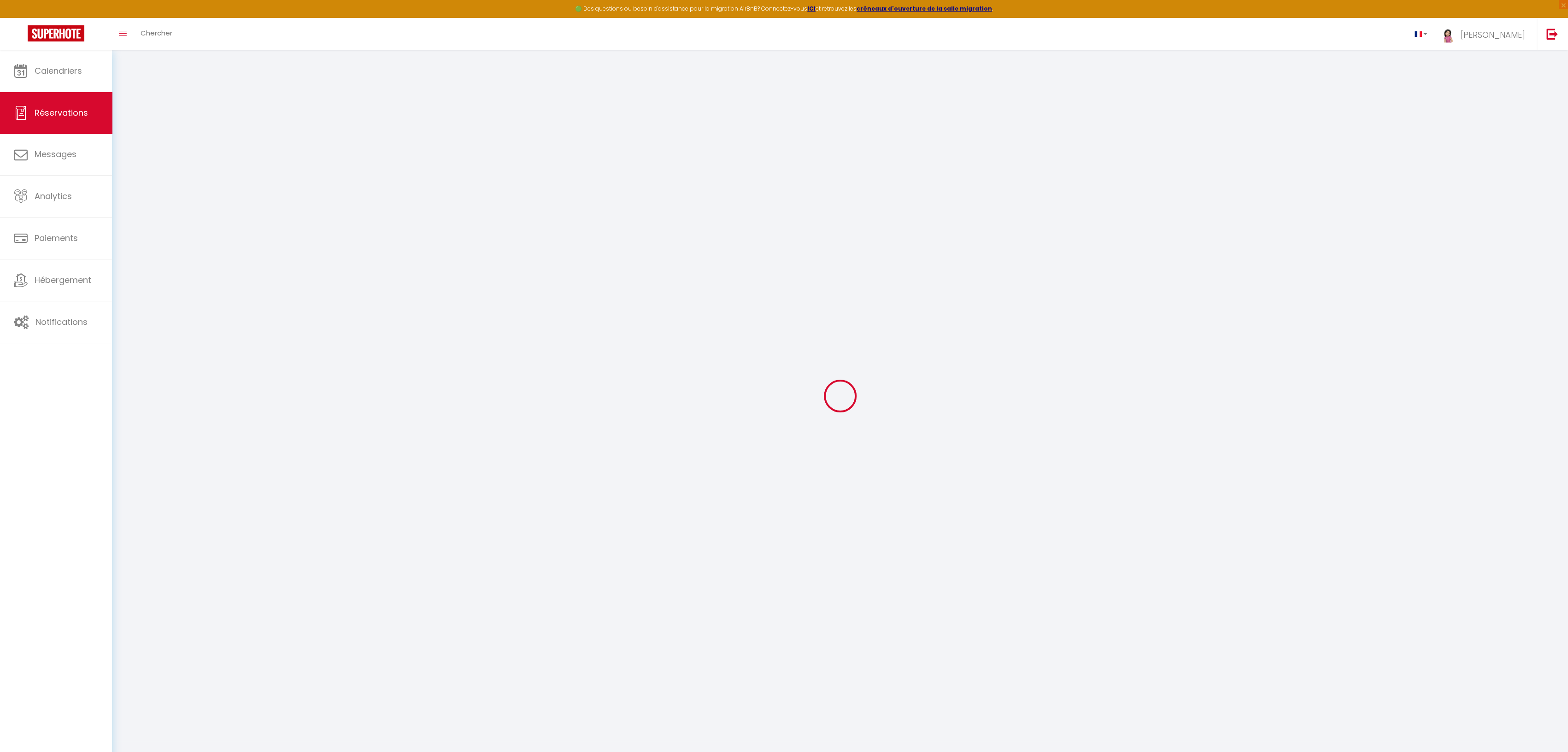
select select "42481"
select select "1"
select select
type input "10"
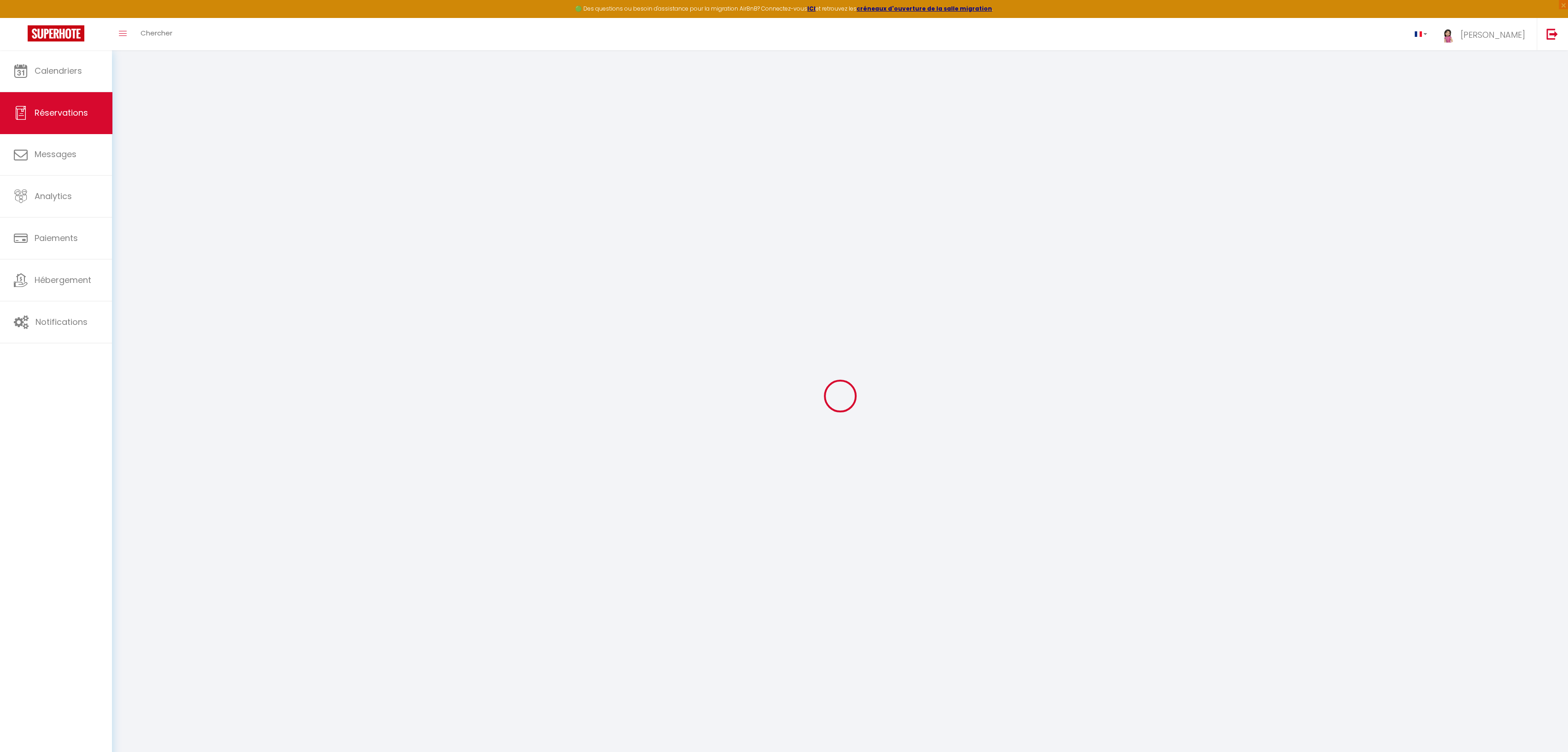
select select "12"
select select
type input "414.2"
checkbox input "false"
select select "2"
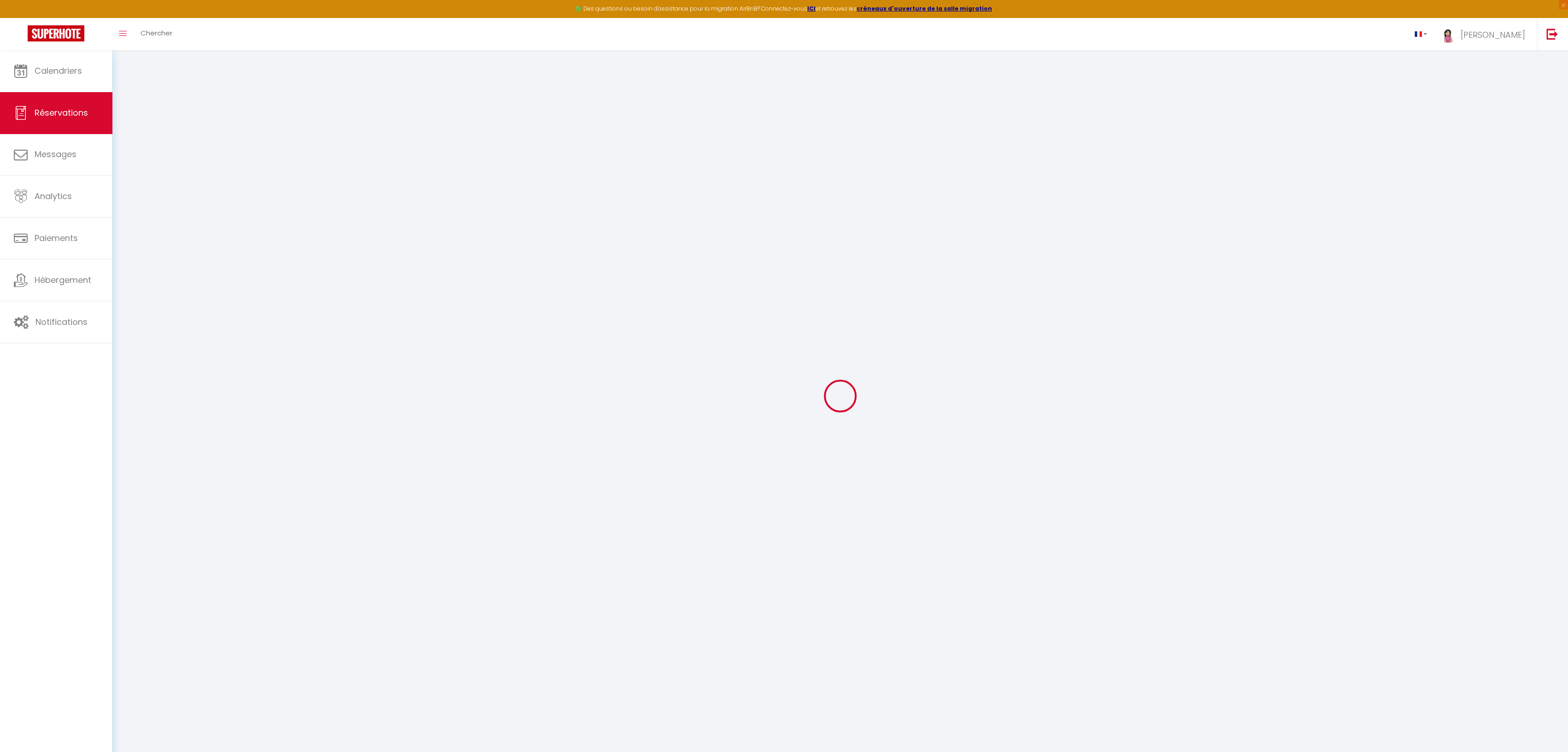
type input "120"
type input "0"
select select
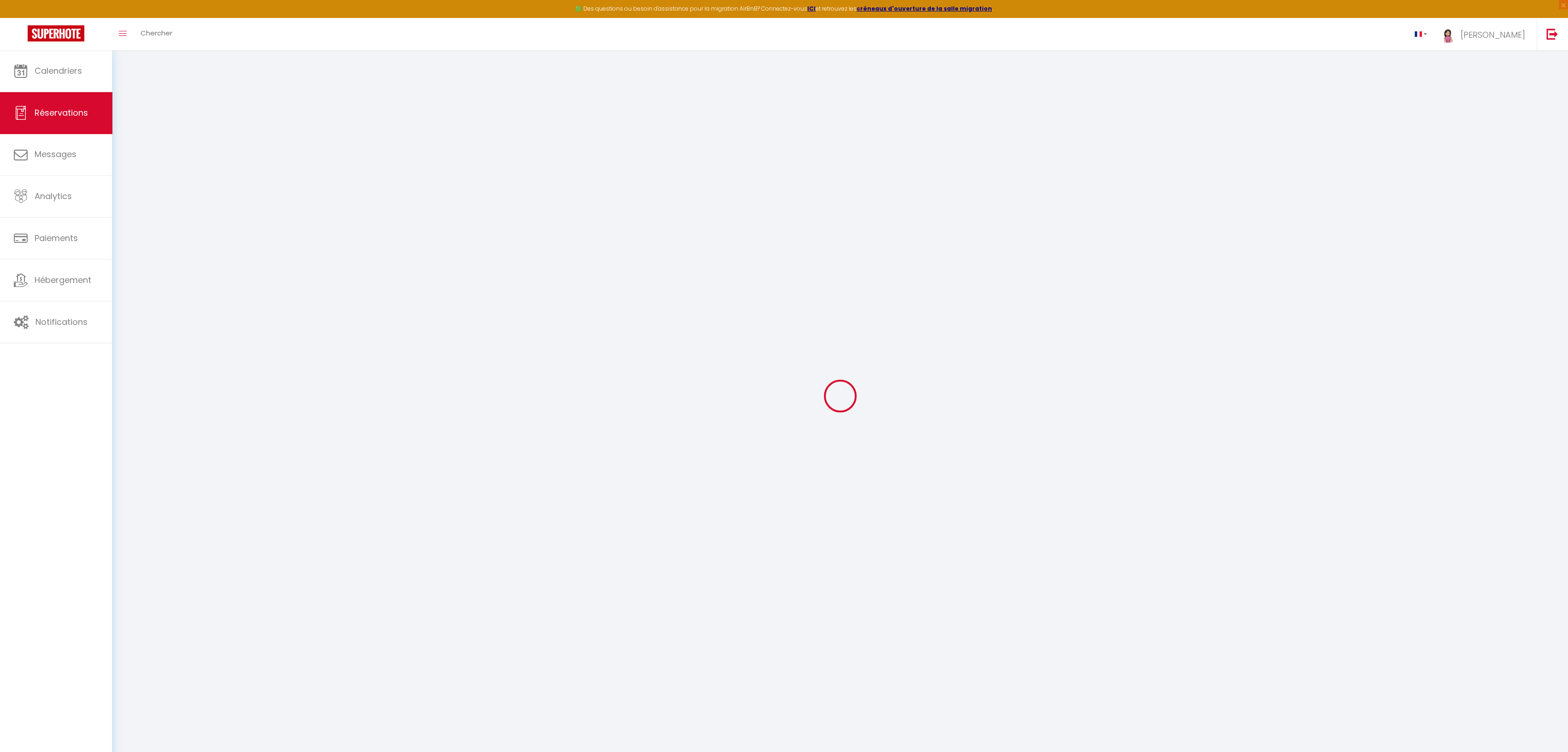
select select "14"
checkbox input "false"
select select
checkbox input "false"
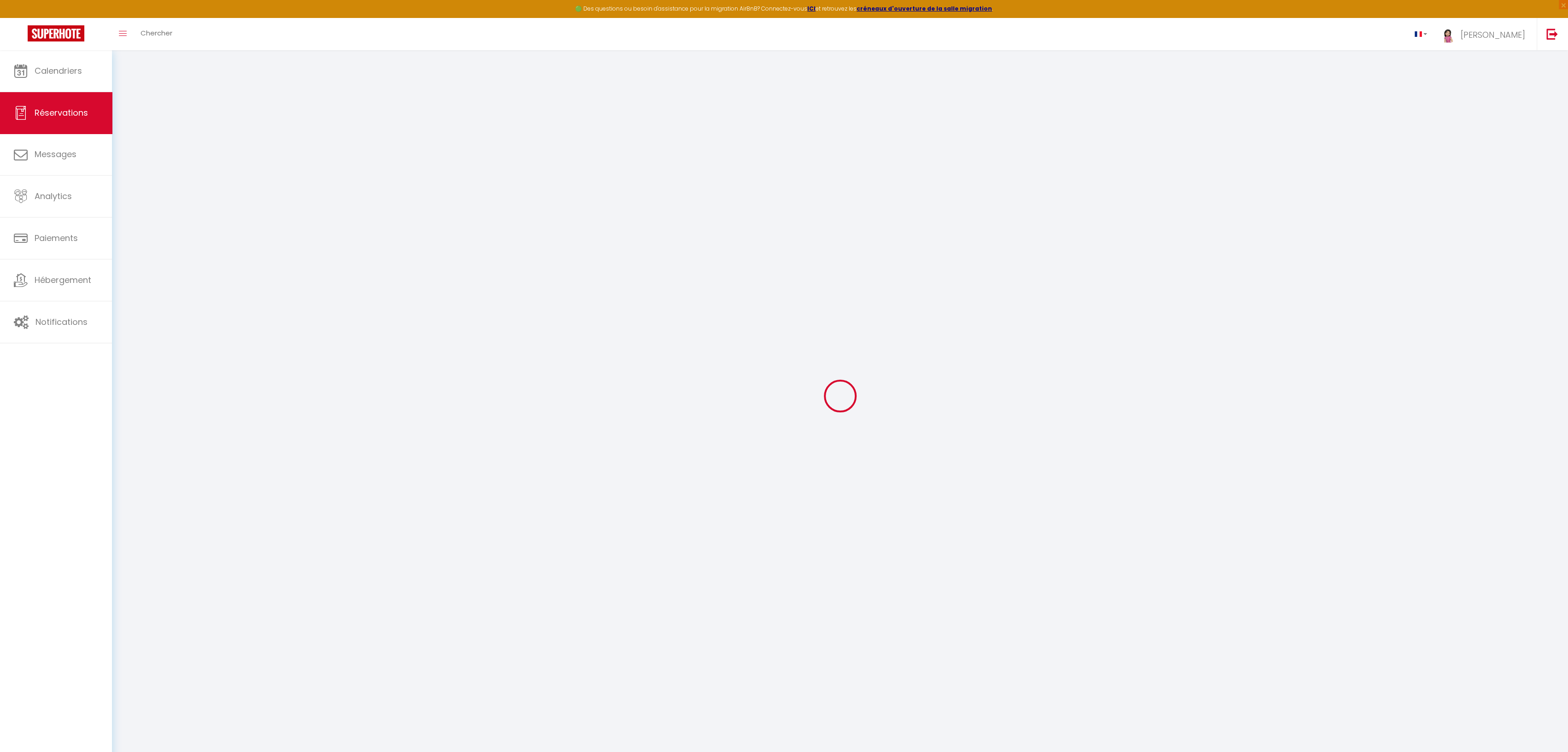
select select
checkbox input "false"
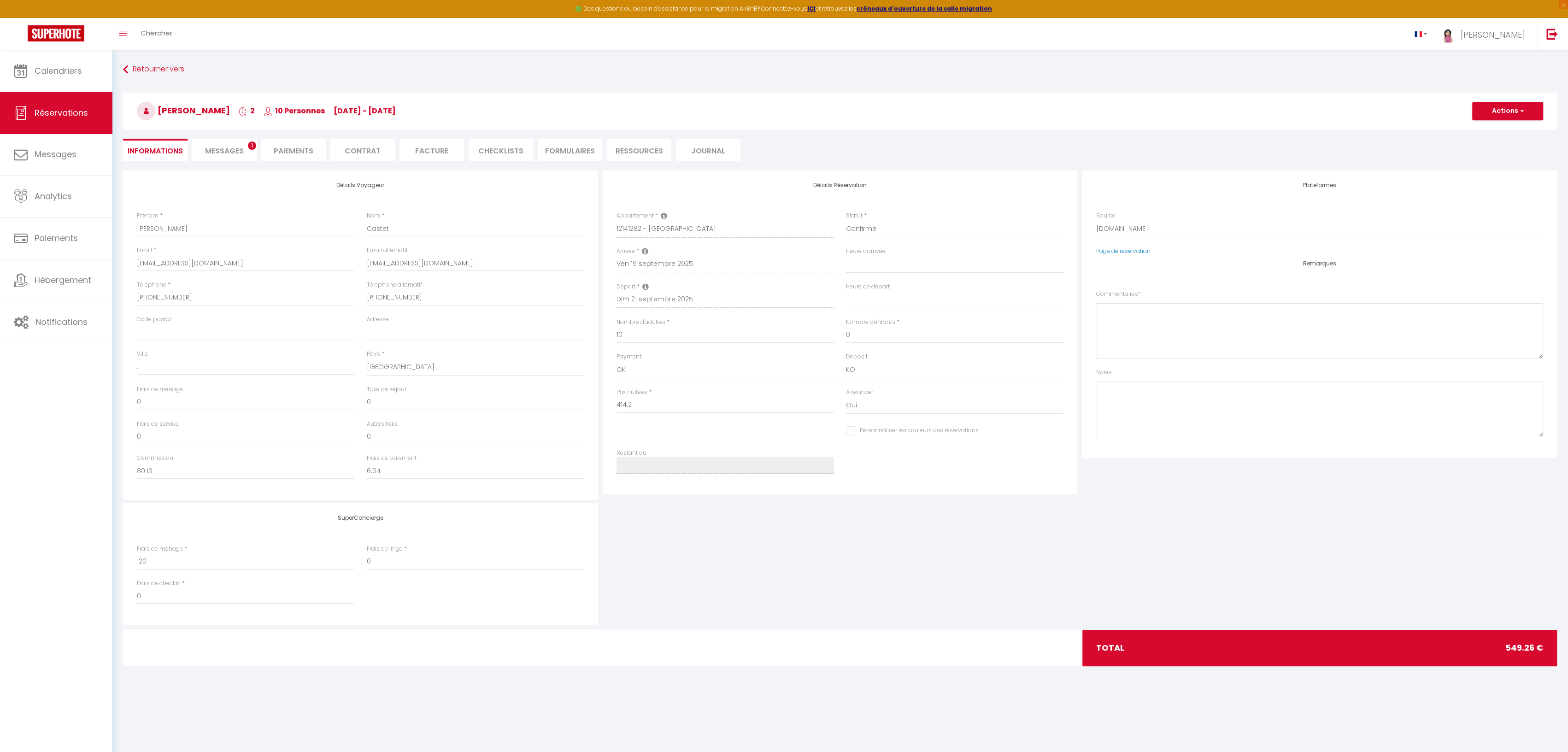
select select
checkbox input "false"
type textarea "** THIS RESERVATION HAS BEEN PRE-PAID ** BOOKING NOTE : Payment charge is EUR 6…"
type input "120"
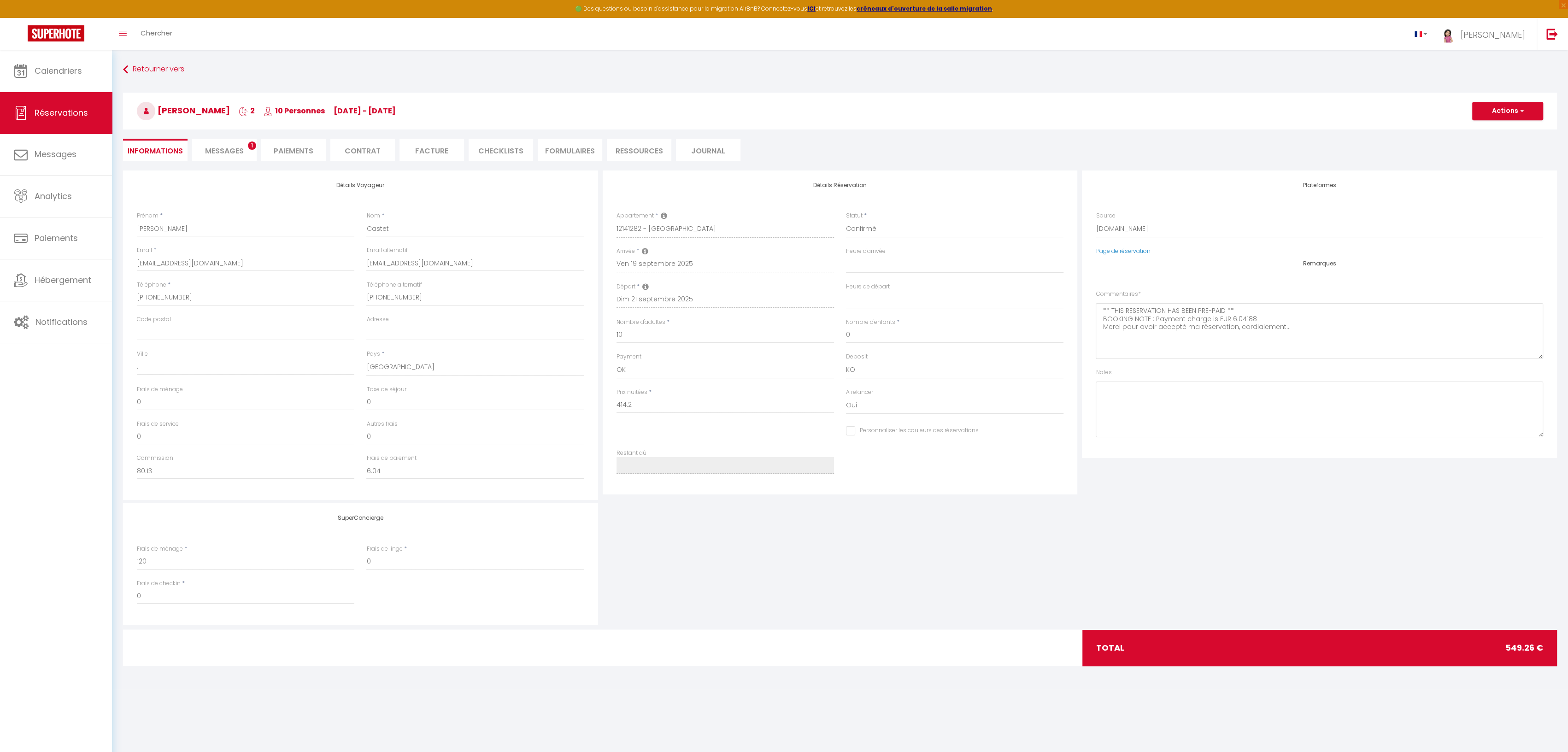
type input "15.06"
select select
checkbox input "false"
select select "18:00"
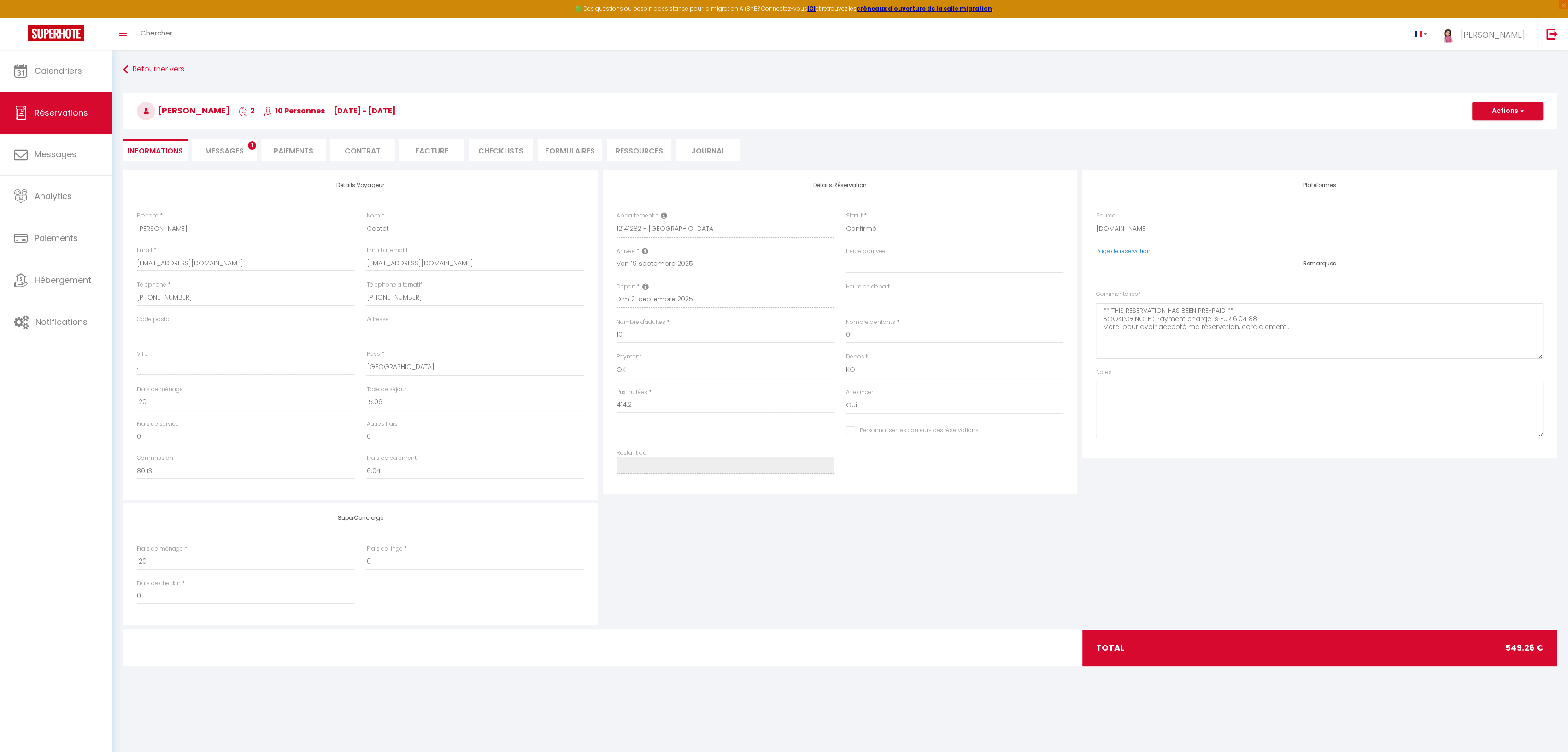
select select "10:00"
click at [221, 152] on span "Messages" at bounding box center [224, 151] width 39 height 10
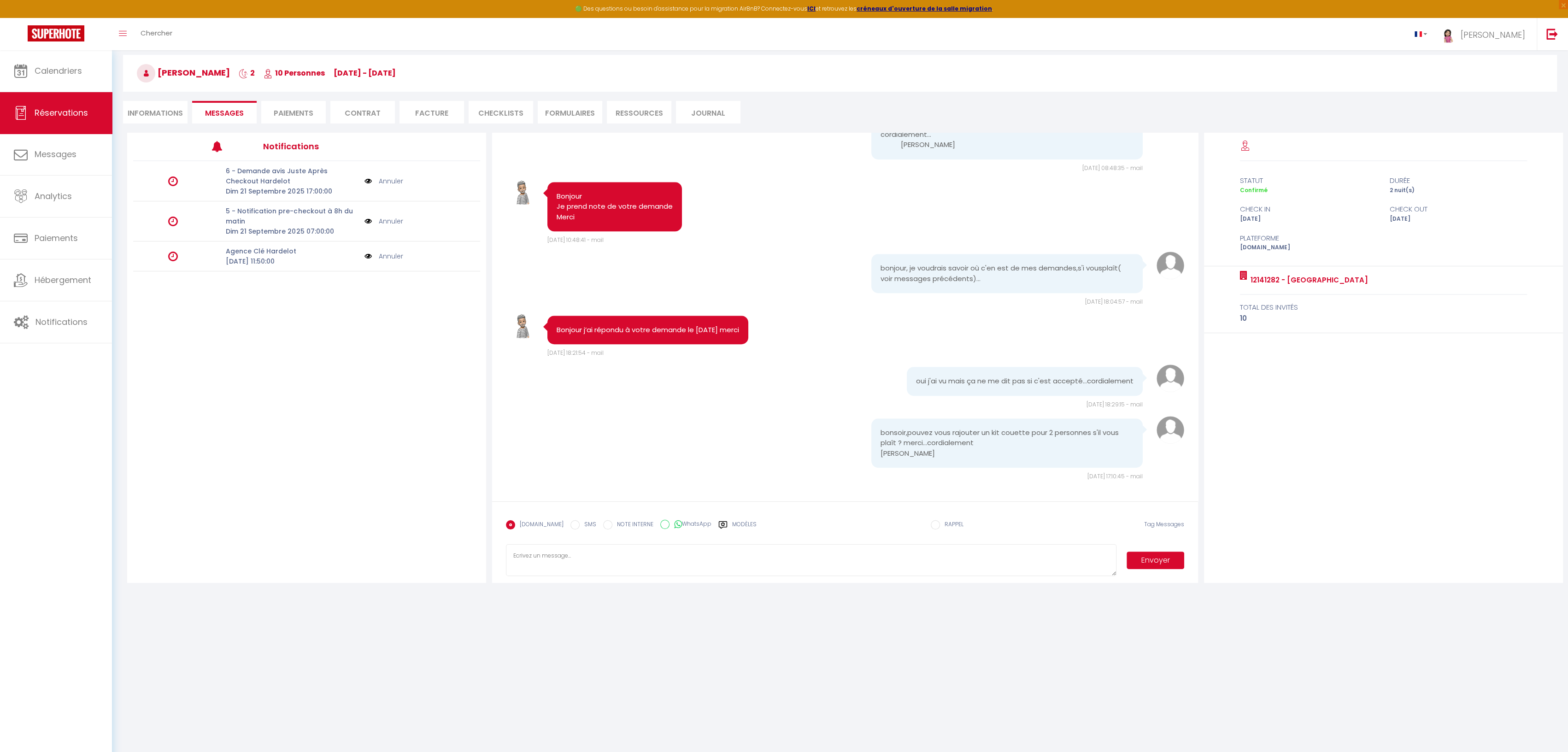
scroll to position [50, 0]
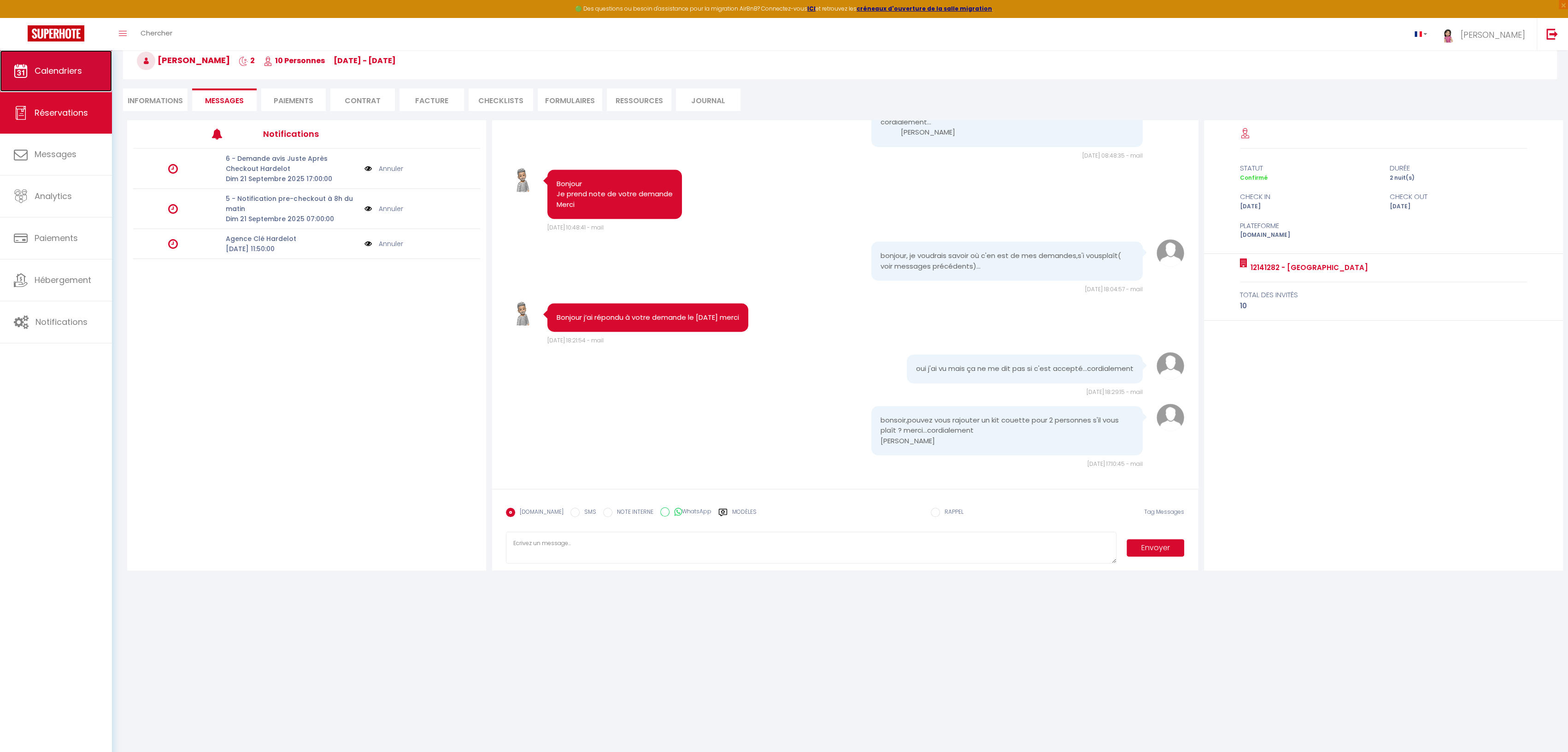
click at [67, 71] on span "Calendriers" at bounding box center [58, 71] width 47 height 12
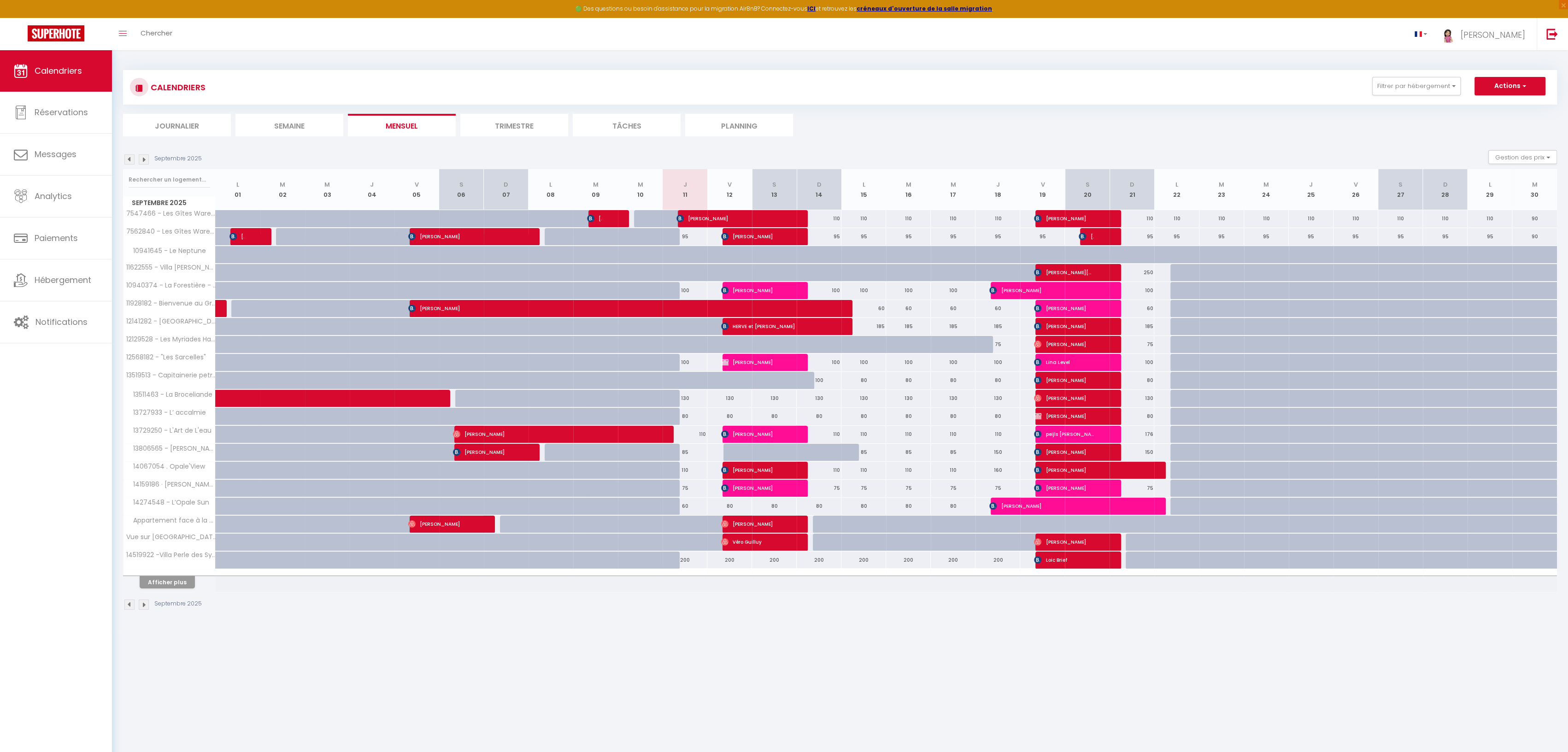
click at [778, 382] on div "CALENDRIERS Filtrer par hébergement Hardelot 7547466 - Les Gîtes Warenne 1 7562…" at bounding box center [840, 340] width 1434 height 558
click at [783, 690] on body "🟢 Des questions ou besoin d'assistance pour la migration AirBnB? Connectez-vous…" at bounding box center [784, 426] width 1568 height 752
